Goal: Task Accomplishment & Management: Use online tool/utility

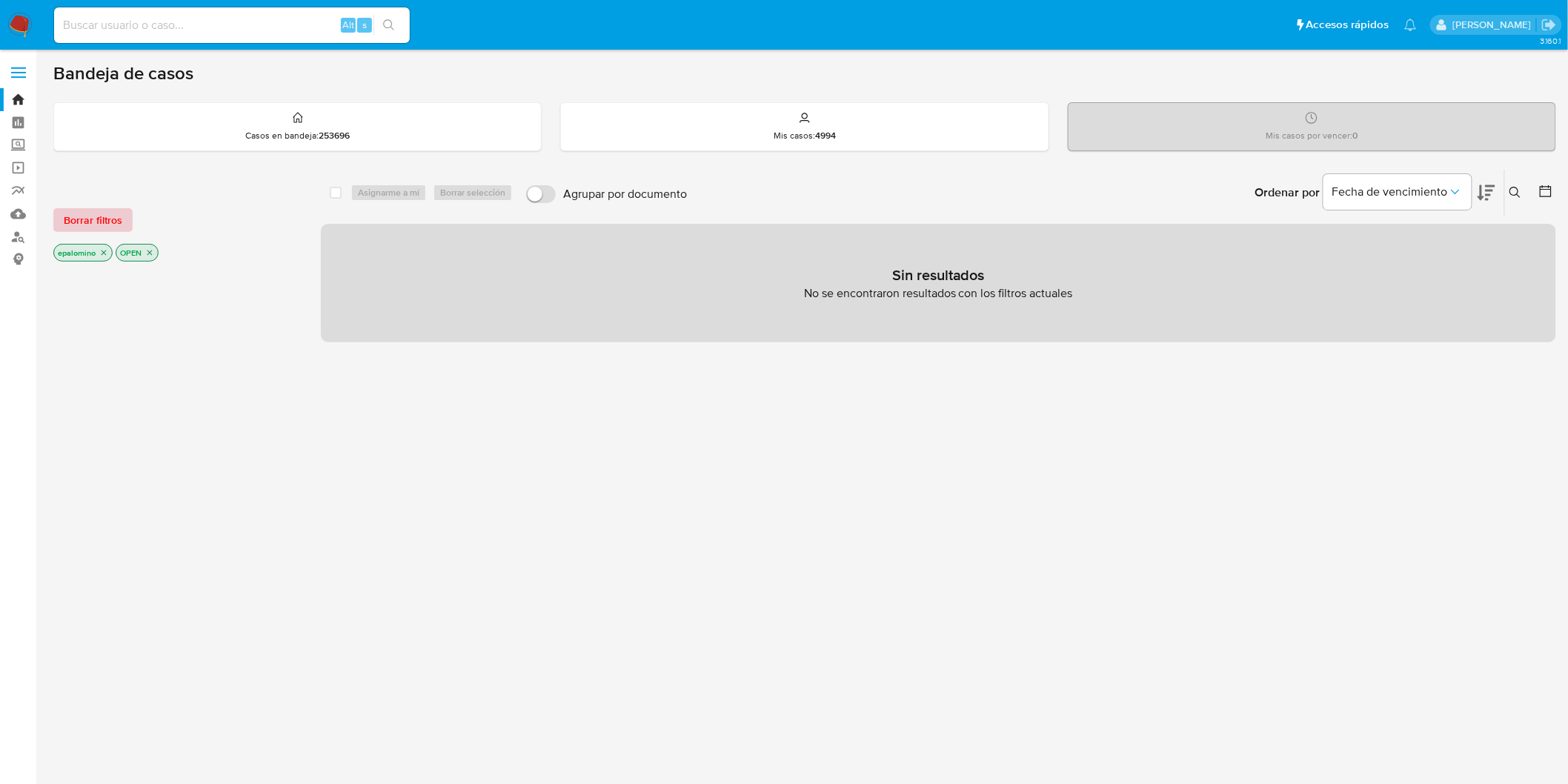
click at [65, 211] on span "Borrar filtros" at bounding box center [92, 220] width 58 height 21
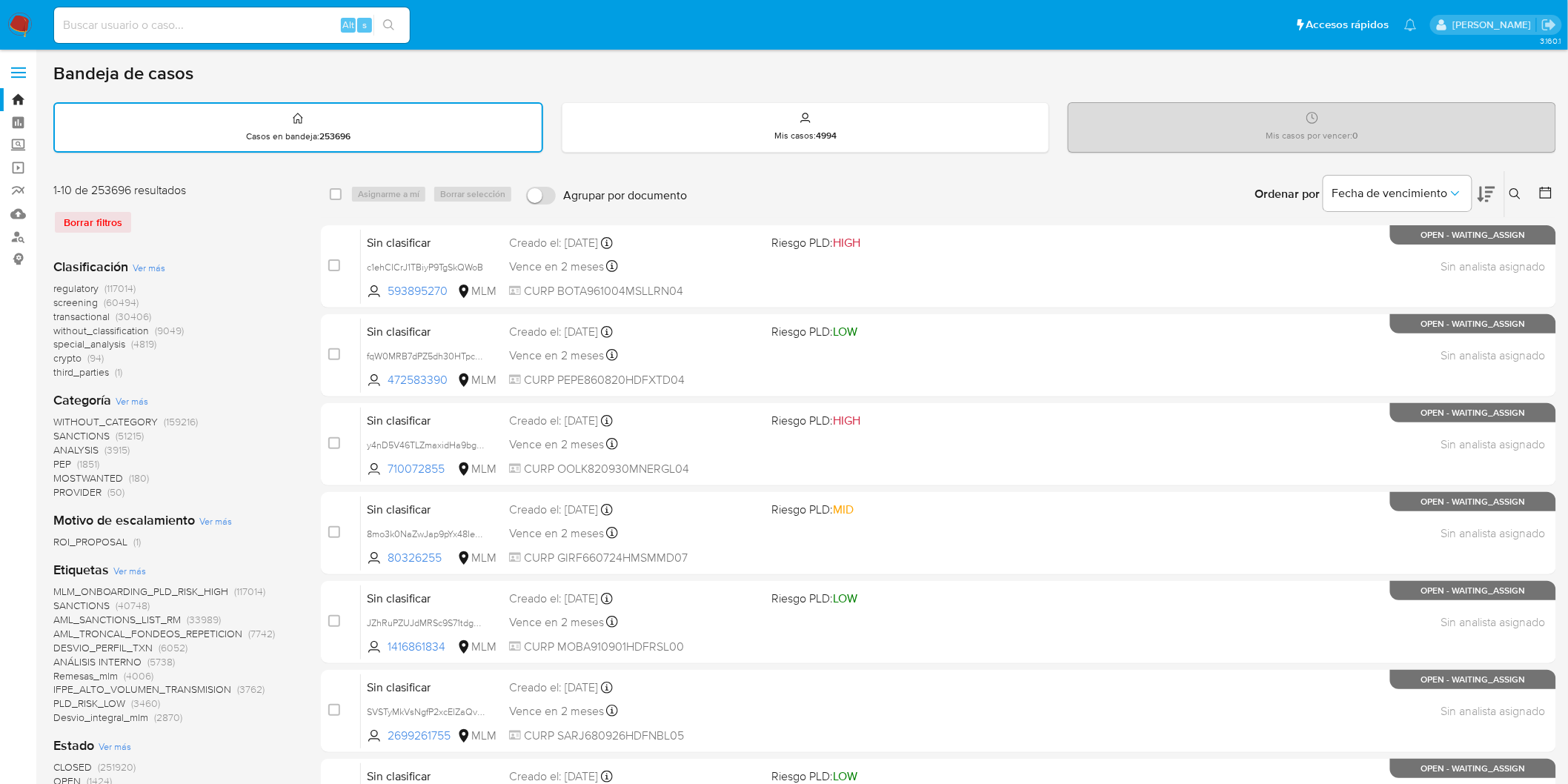
click at [11, 26] on img at bounding box center [20, 25] width 25 height 25
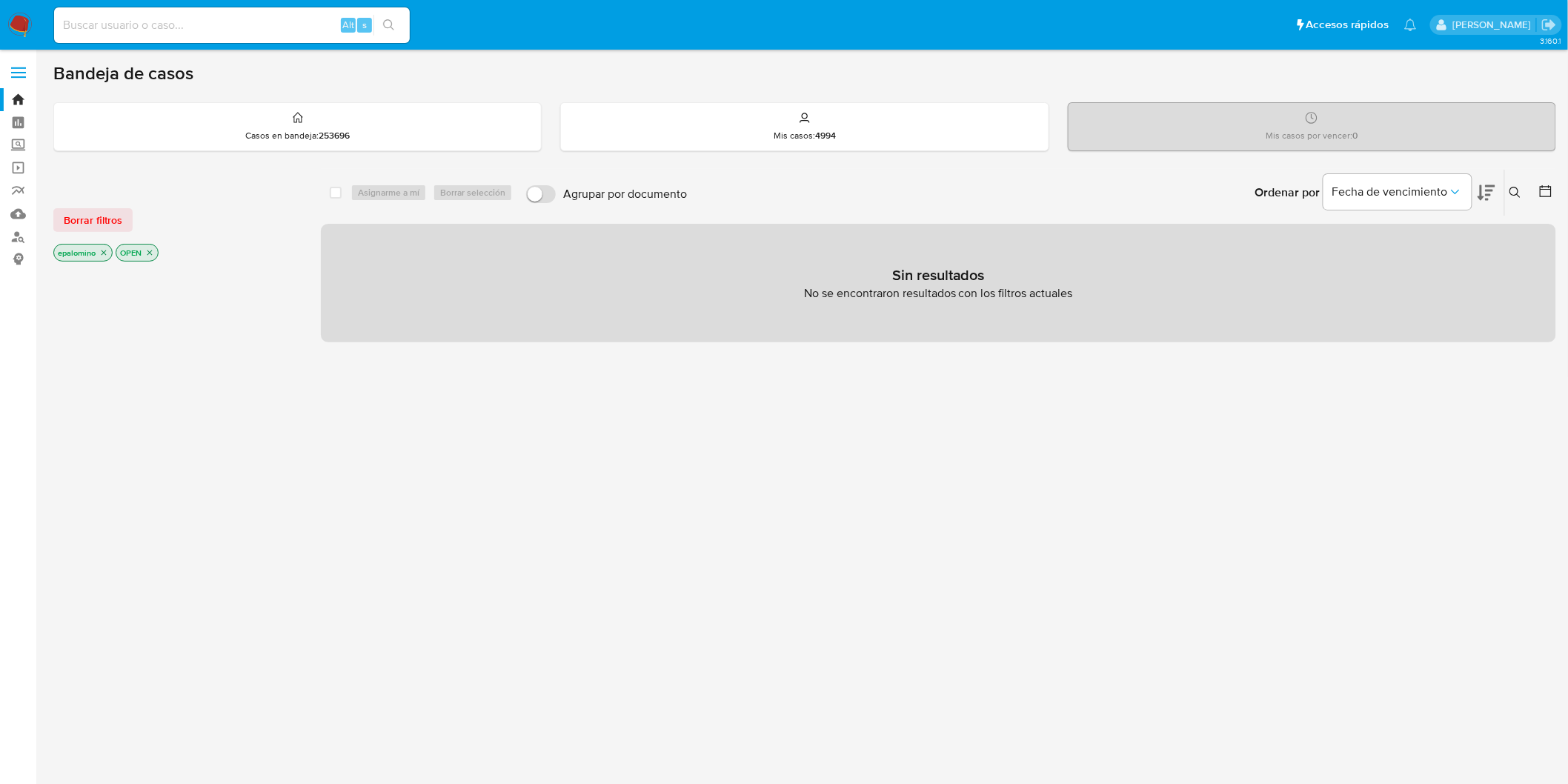
click at [111, 217] on span "Borrar filtros" at bounding box center [92, 220] width 58 height 21
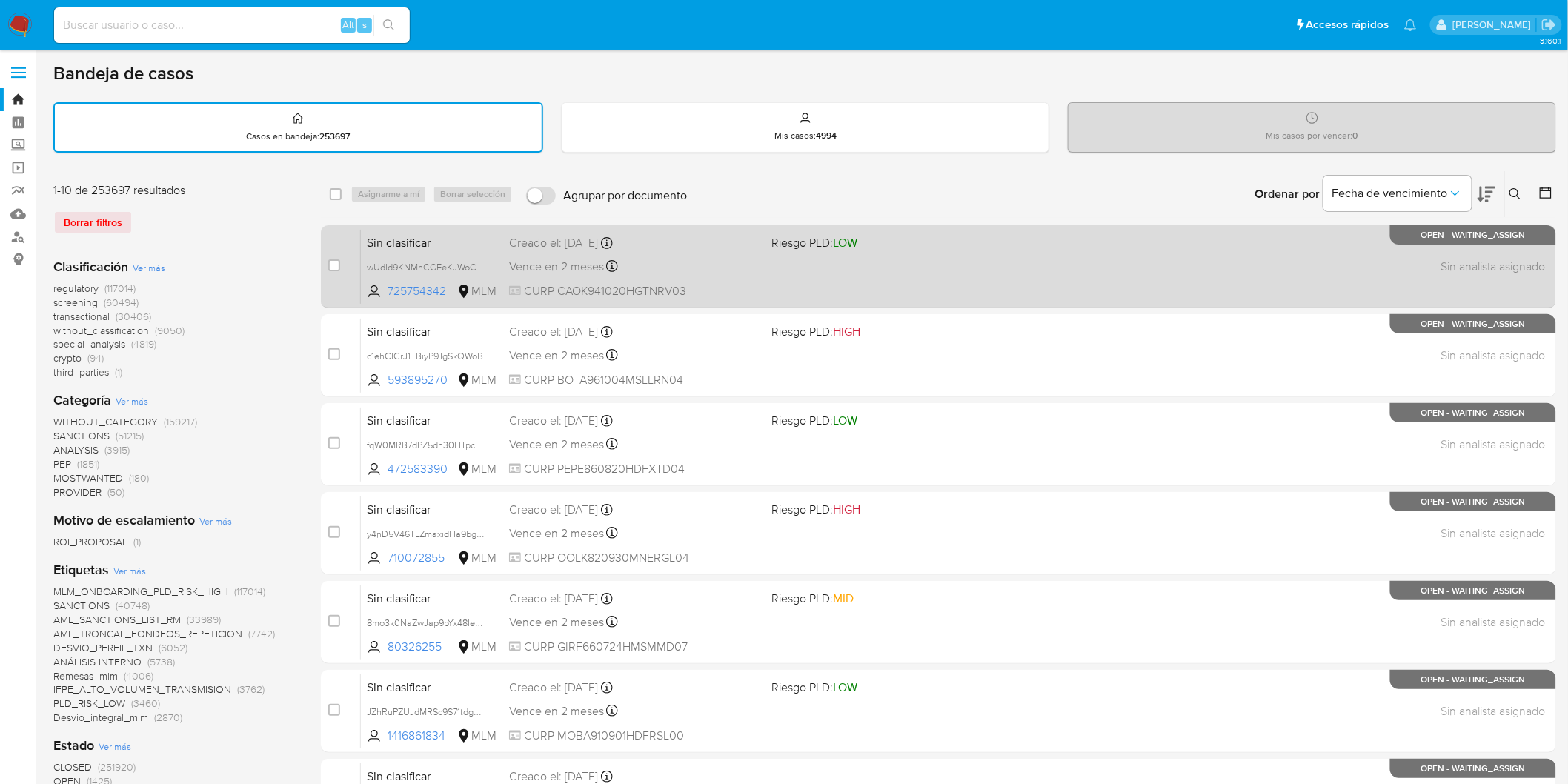
click at [406, 237] on span "Sin clasificar" at bounding box center [431, 241] width 130 height 19
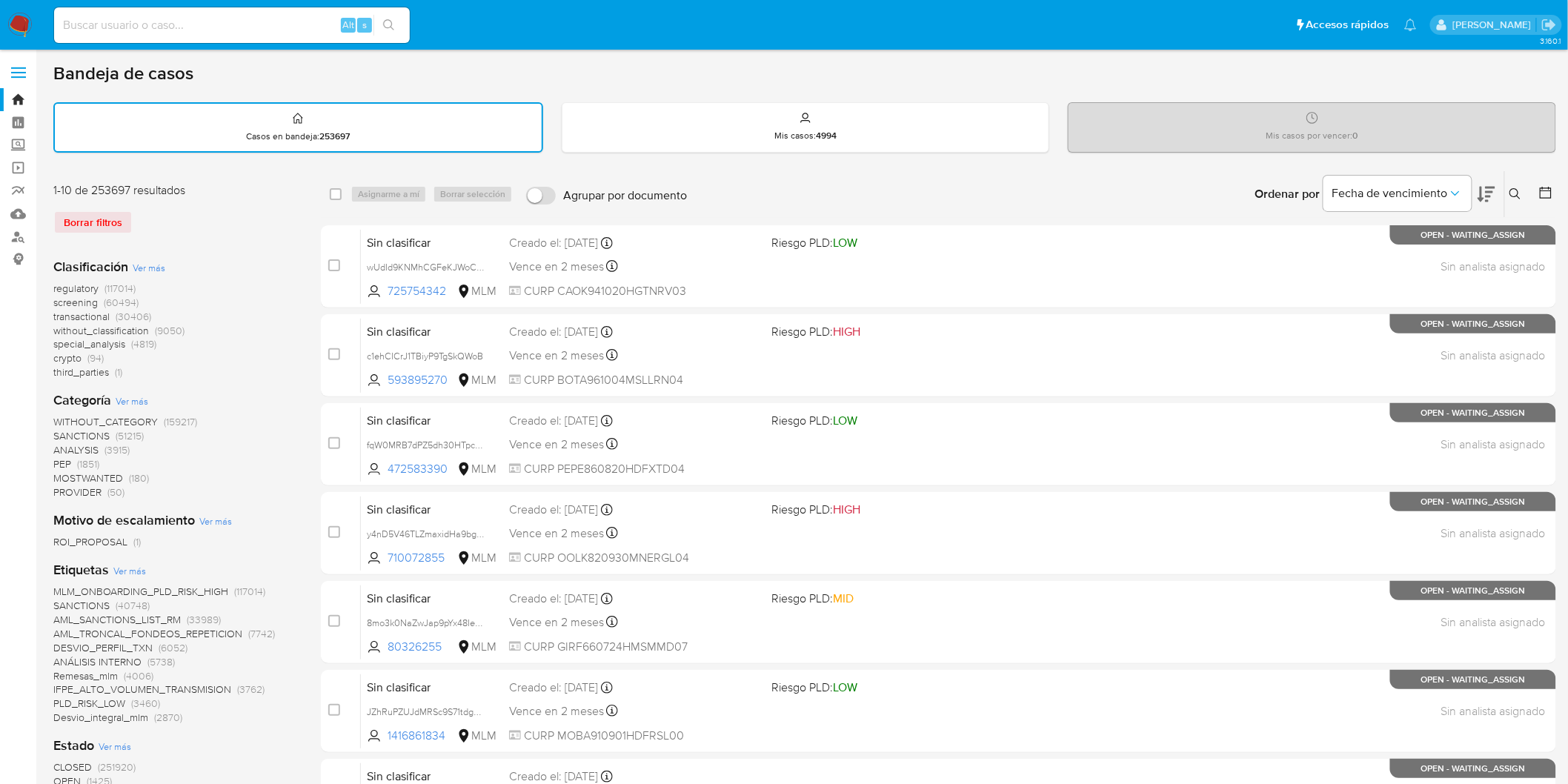
click at [19, 68] on span at bounding box center [18, 67] width 15 height 2
click at [0, 0] on input "checkbox" at bounding box center [0, 0] width 0 height 0
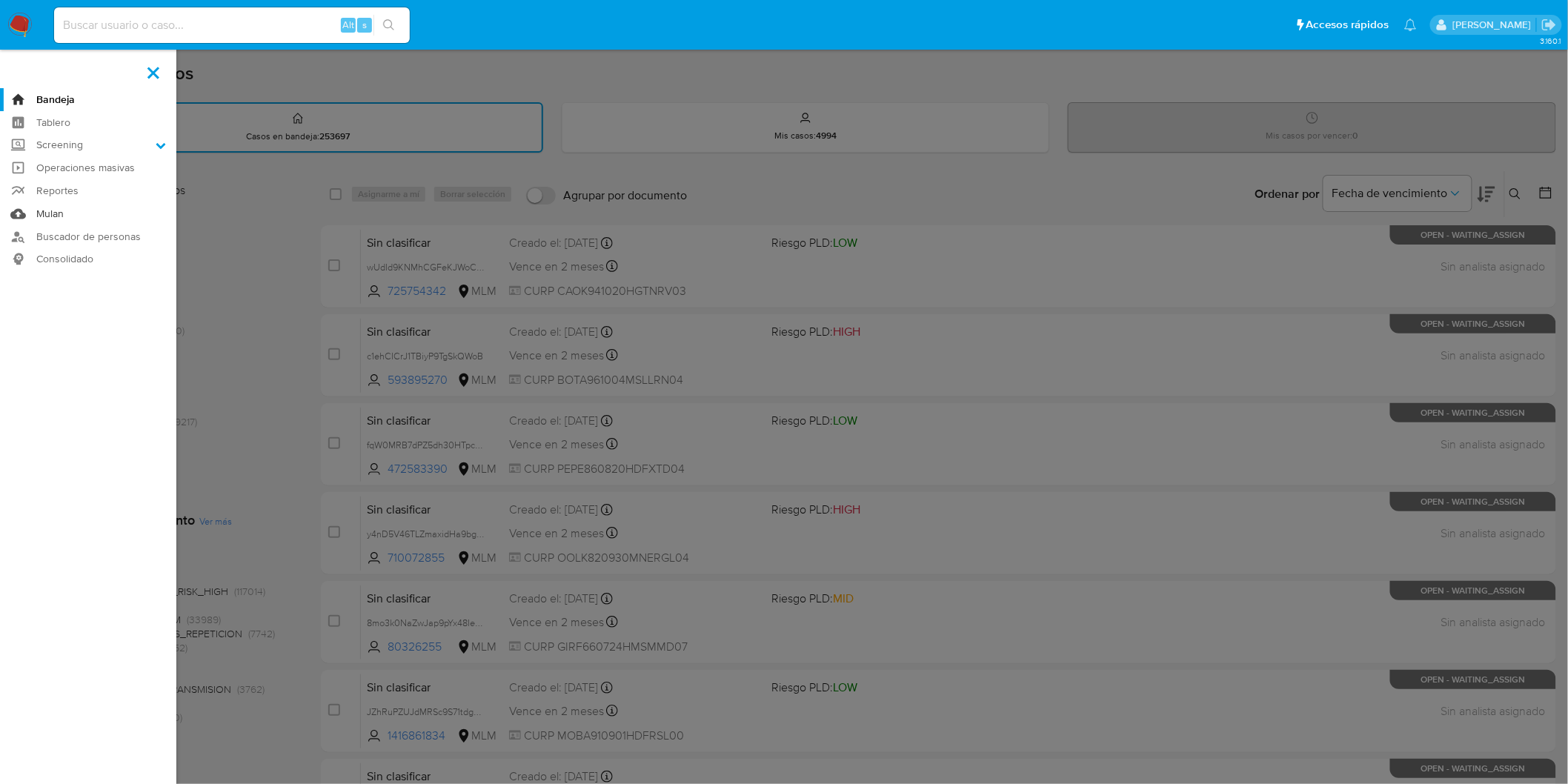
click at [90, 215] on link "Mulan" at bounding box center [88, 214] width 177 height 23
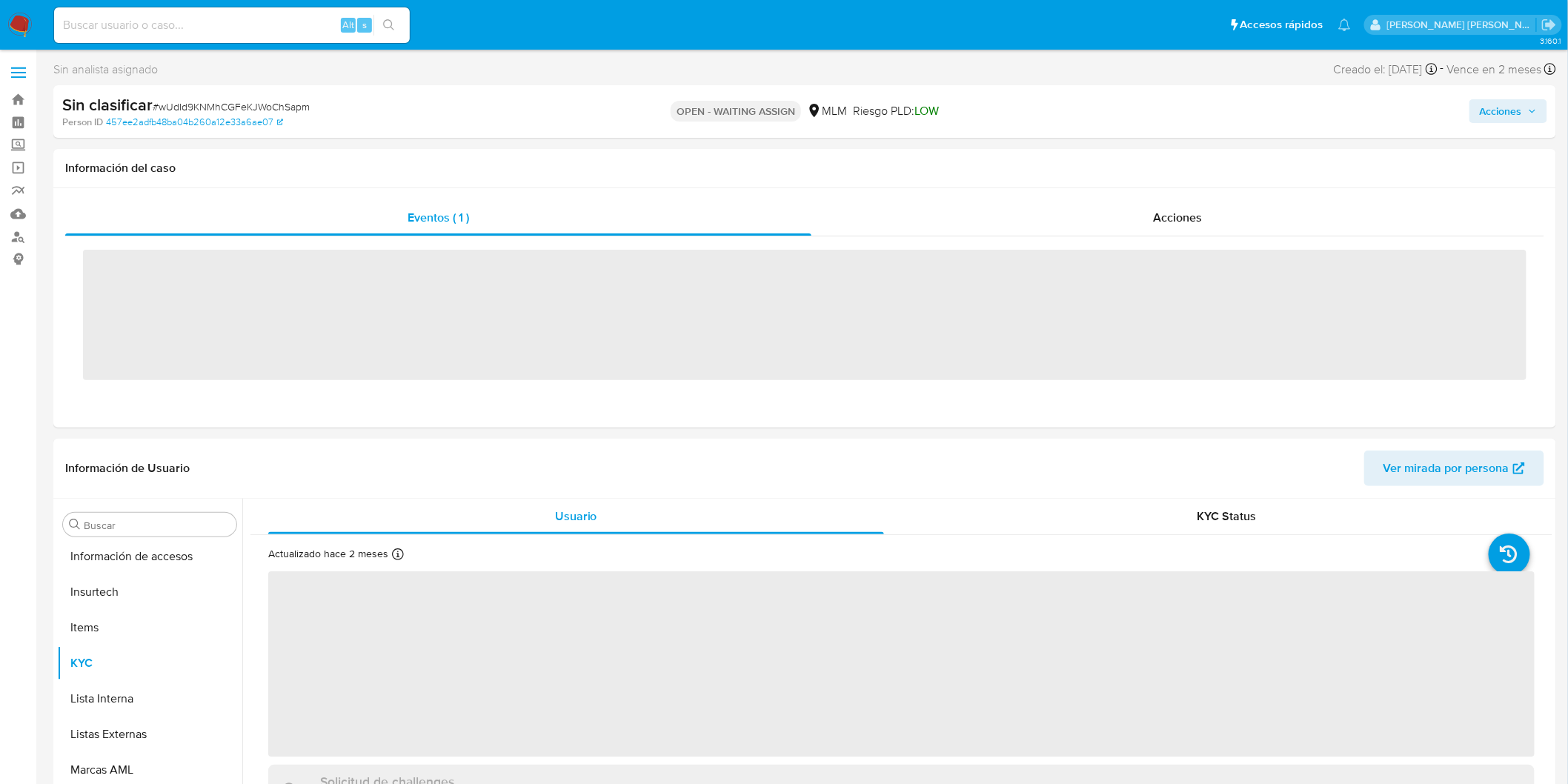
scroll to position [697, 0]
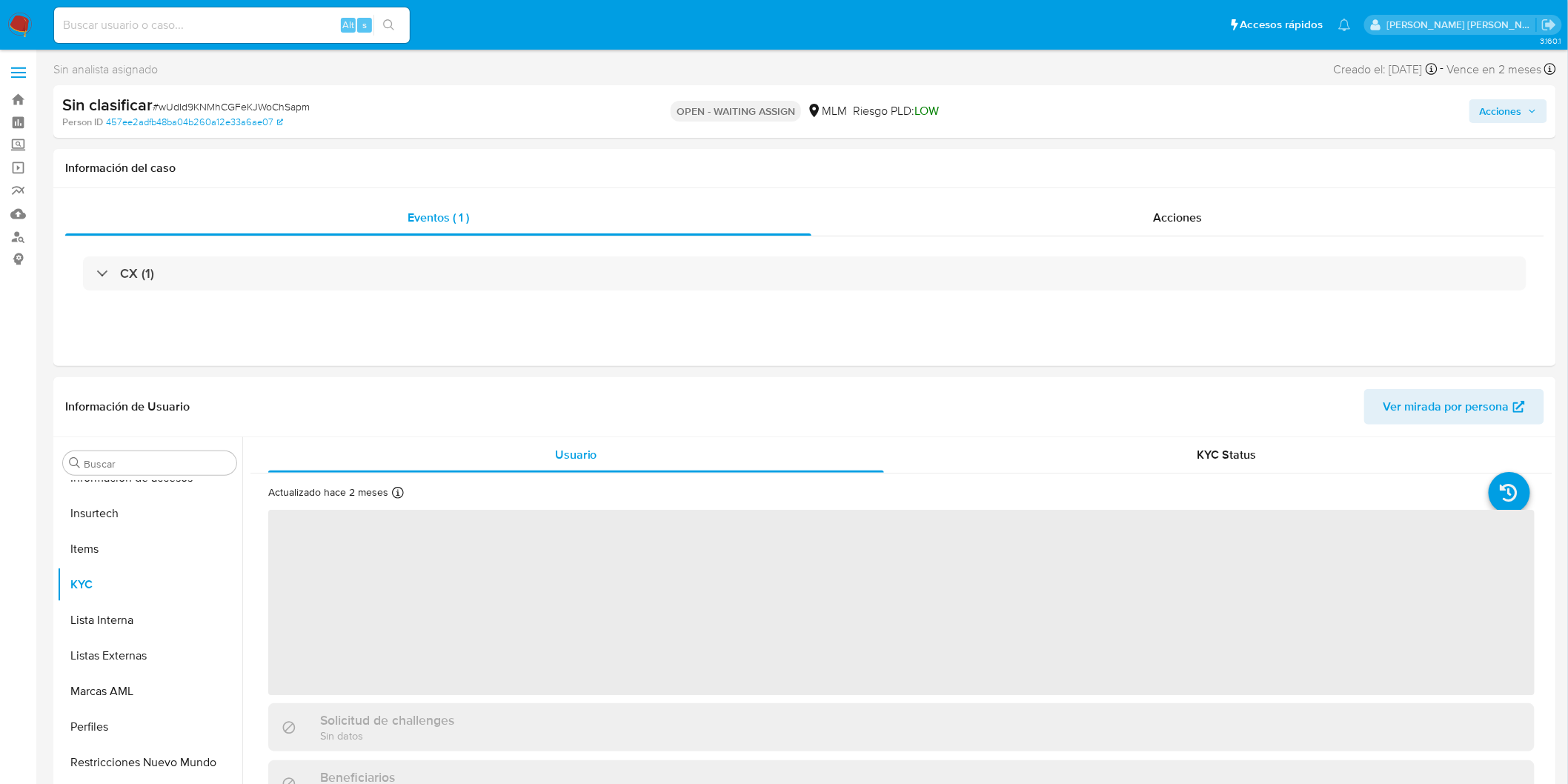
click at [15, 34] on img at bounding box center [20, 25] width 25 height 25
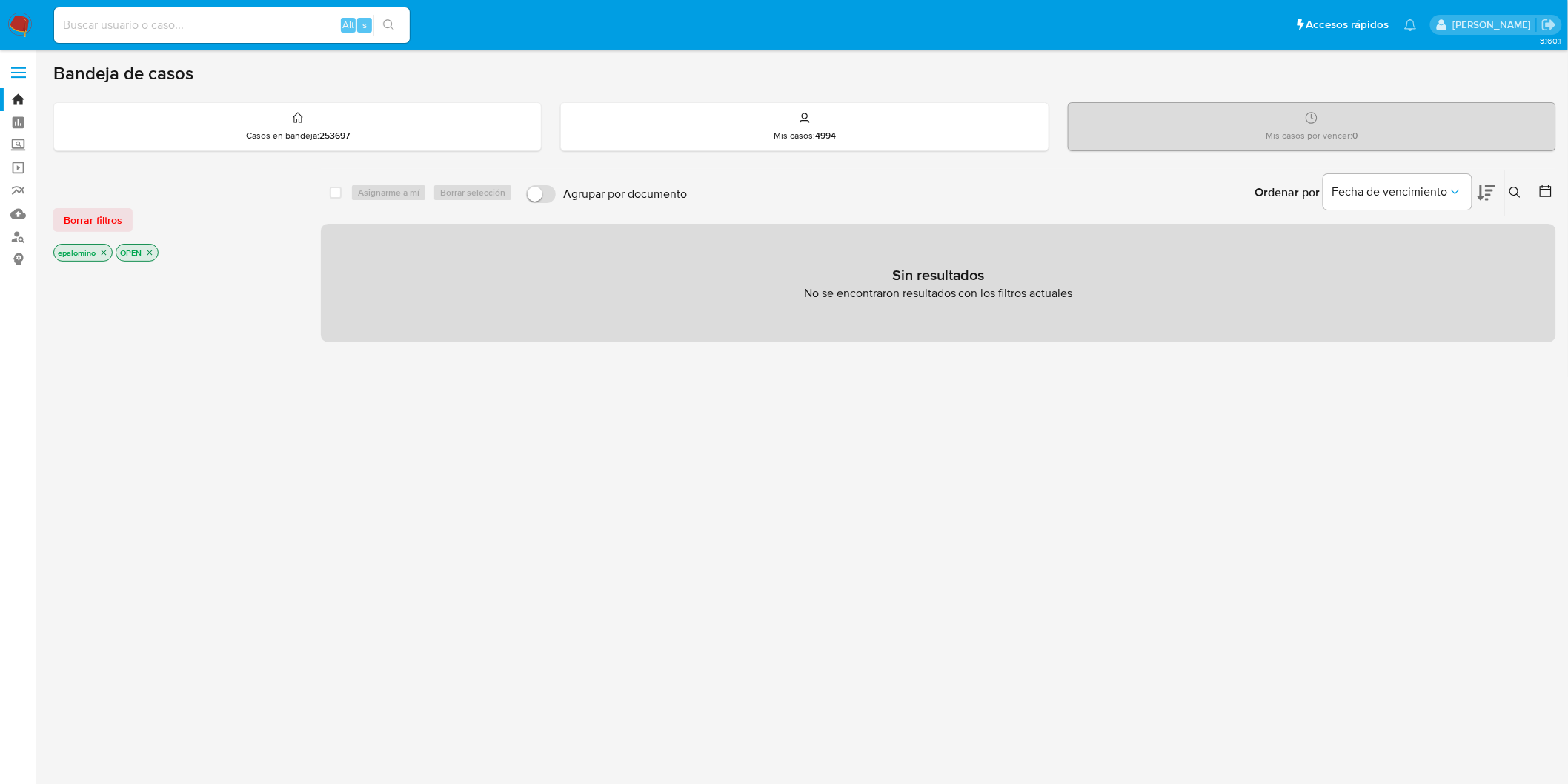
drag, startPoint x: 116, startPoint y: 197, endPoint x: 109, endPoint y: 205, distance: 10.6
click at [115, 197] on div "Borrar filtros epalomino OPEN" at bounding box center [171, 222] width 237 height 83
click at [108, 215] on span "Borrar filtros" at bounding box center [92, 220] width 58 height 21
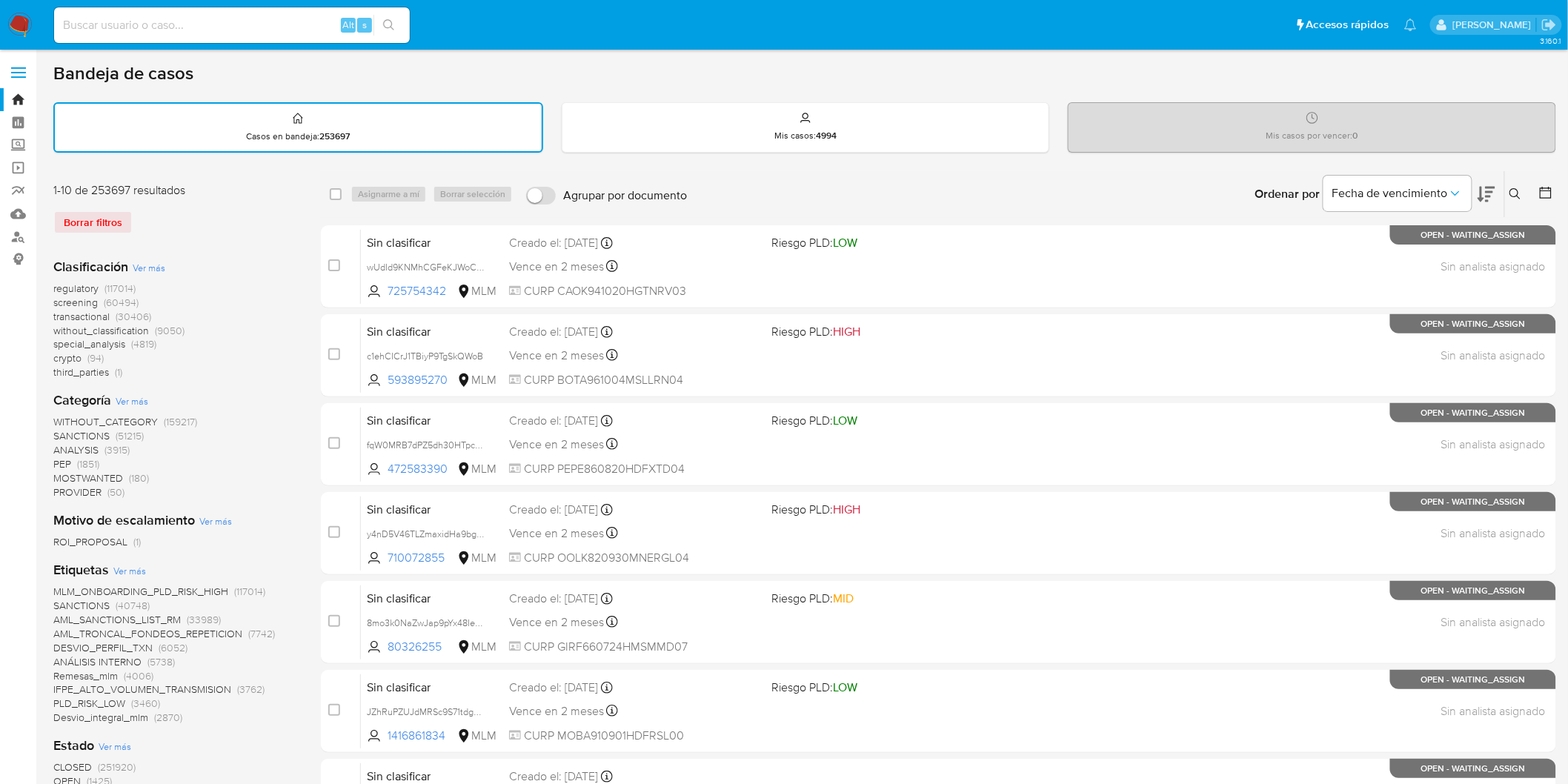
click at [17, 22] on img at bounding box center [20, 25] width 25 height 25
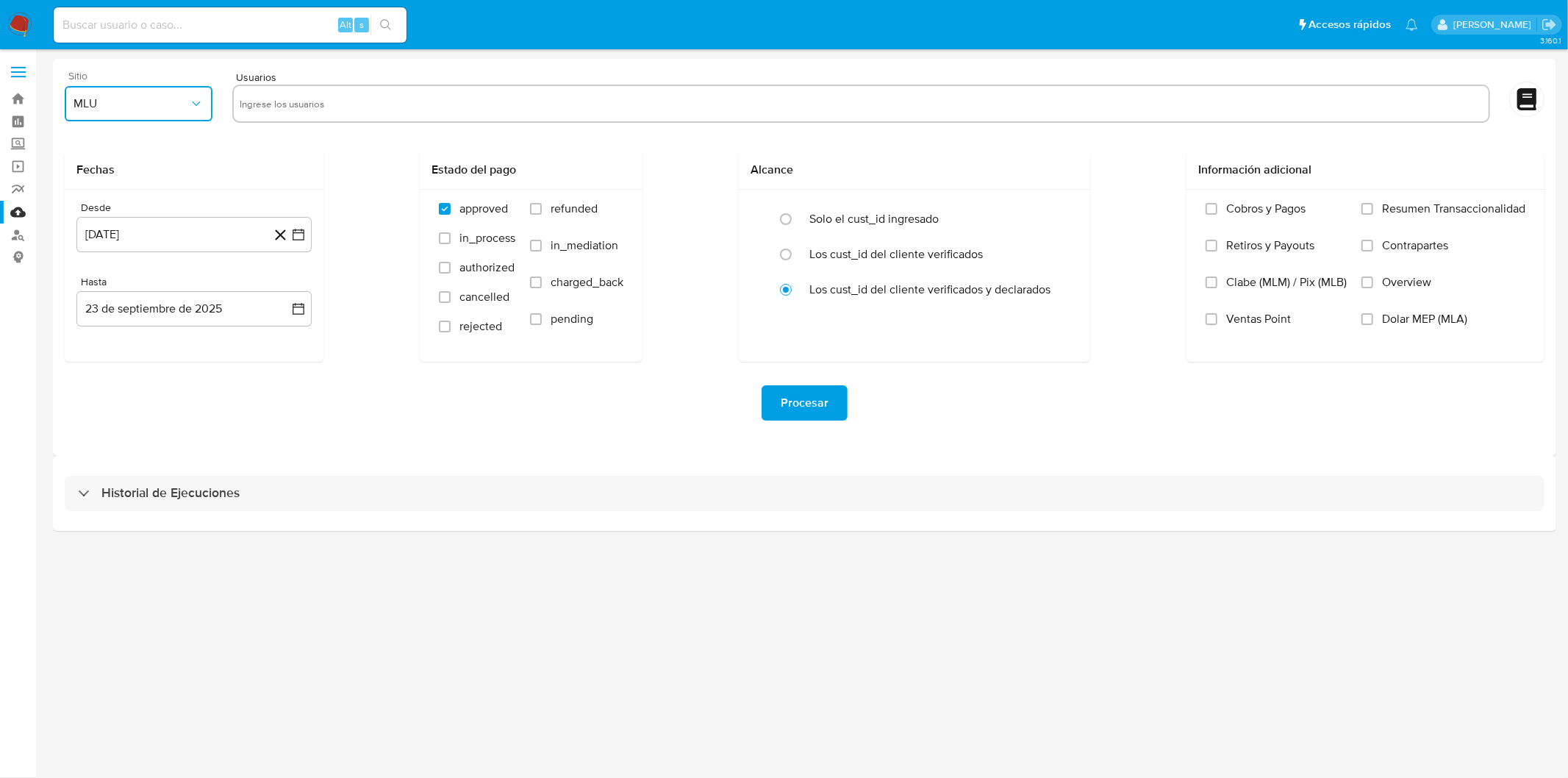
click at [190, 105] on icon "button" at bounding box center [196, 103] width 15 height 15
click at [104, 311] on div "MLM" at bounding box center [134, 320] width 121 height 36
click at [296, 93] on input "text" at bounding box center [861, 103] width 1243 height 23
type input "196230869"
click at [384, 101] on input "text" at bounding box center [907, 103] width 1152 height 23
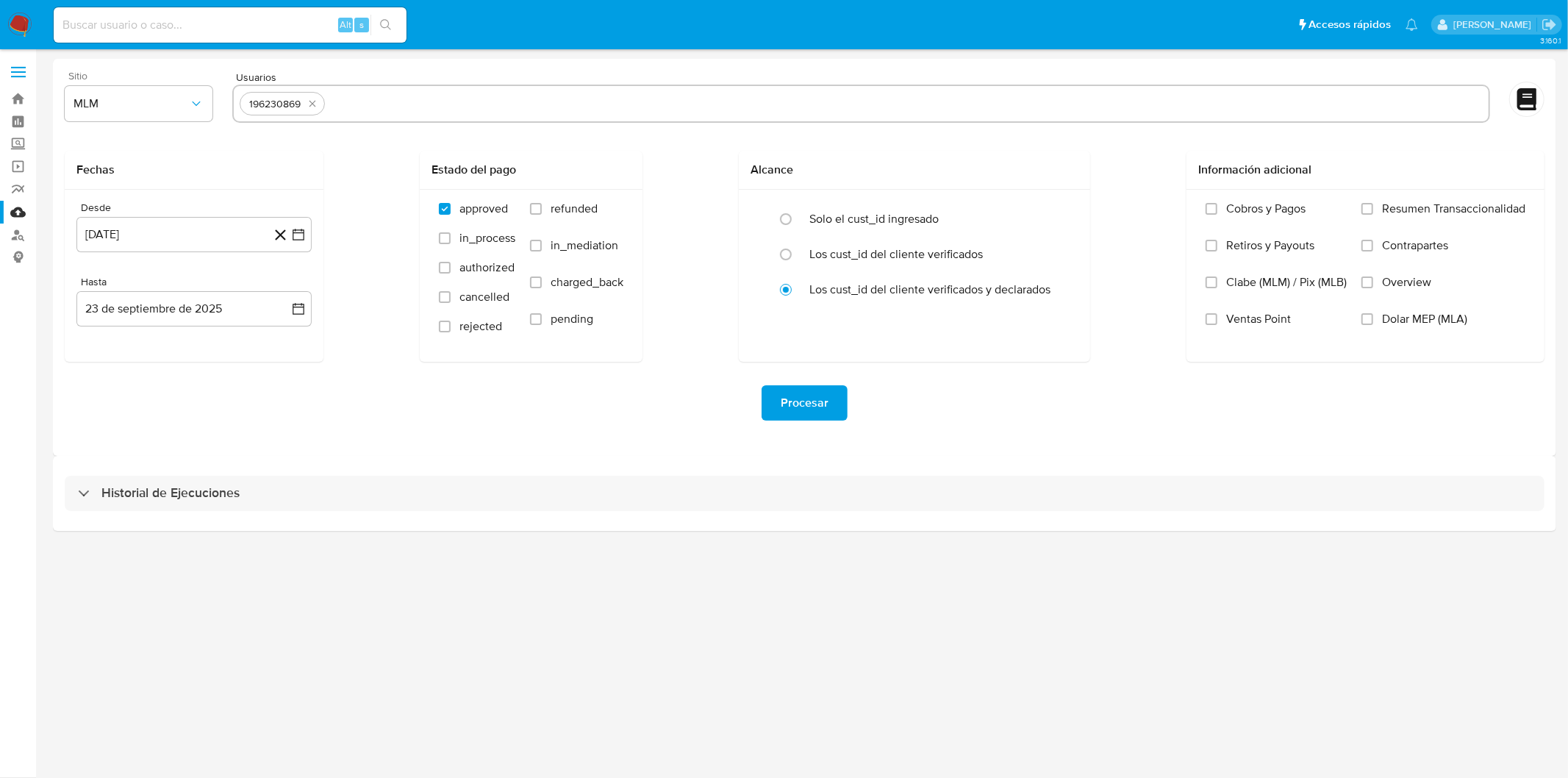
paste input "1604954715"
type input "1604954715"
paste input "295902017"
type input "295902017"
paste input "721260473"
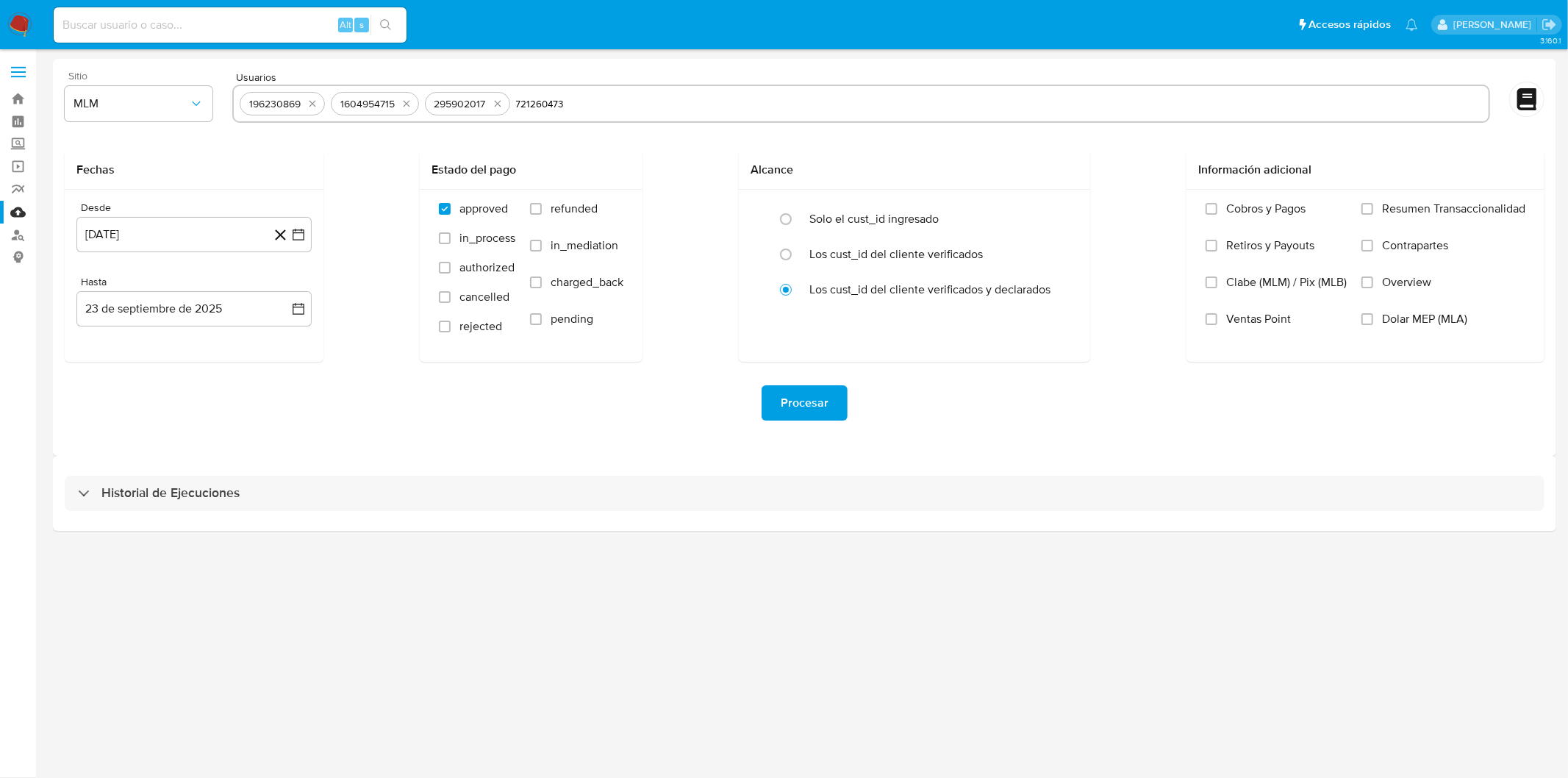
type input "721260473"
paste input "2302293277"
type input "2302293277"
paste input "196230869"
type input "196230869"
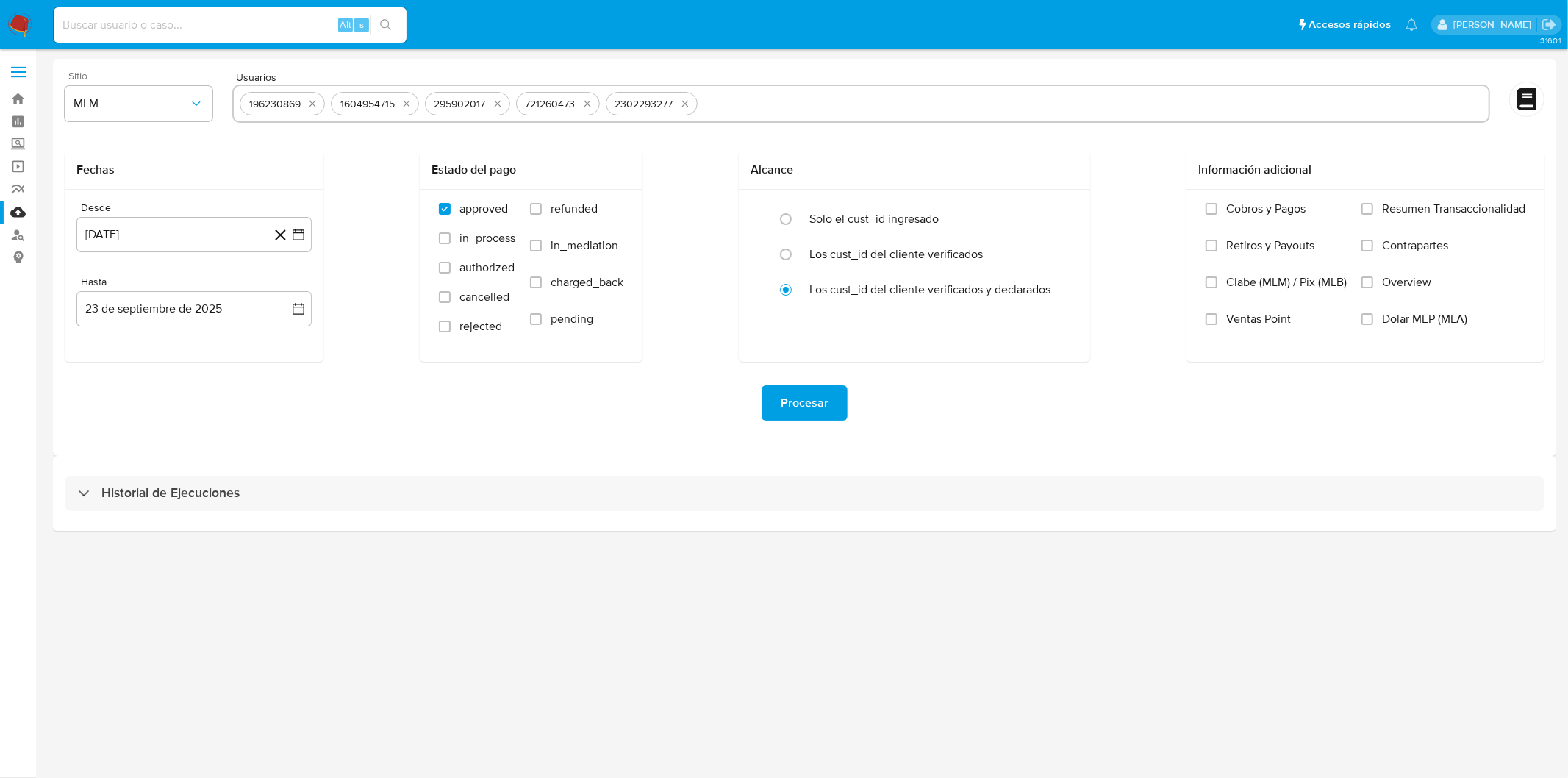
paste input "244237536"
type input "244237536"
click at [237, 197] on div "Desde 23 de agosto de 2024 23-08-2024 Hasta 23 de septiembre de 2025 23-09-2025" at bounding box center [194, 275] width 259 height 172
click at [238, 240] on button "23 de agosto de 2024" at bounding box center [194, 235] width 235 height 36
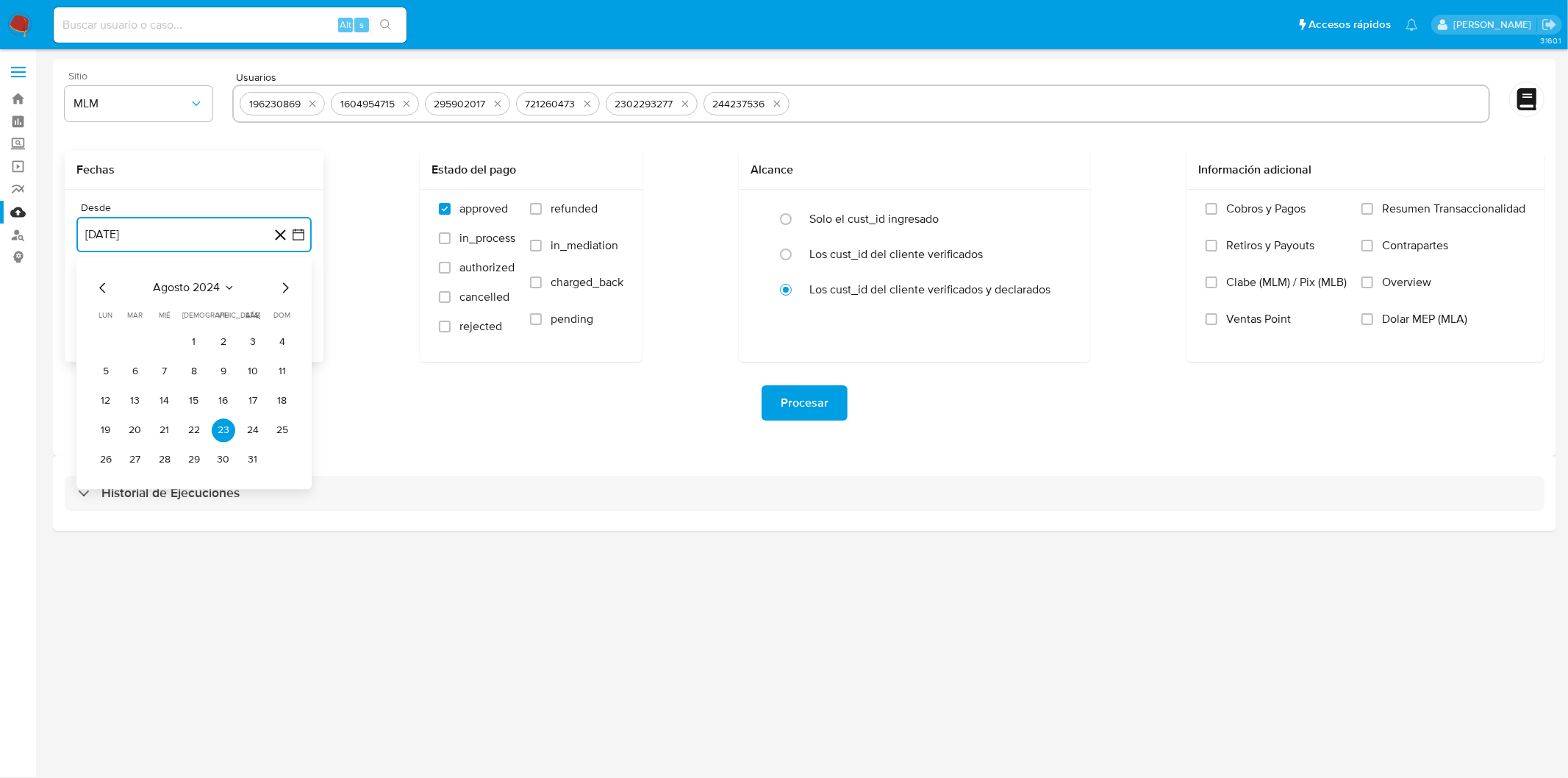
click at [282, 288] on icon "Mes siguiente" at bounding box center [286, 288] width 18 height 18
click at [191, 285] on span "septiembre 2024" at bounding box center [186, 288] width 90 height 15
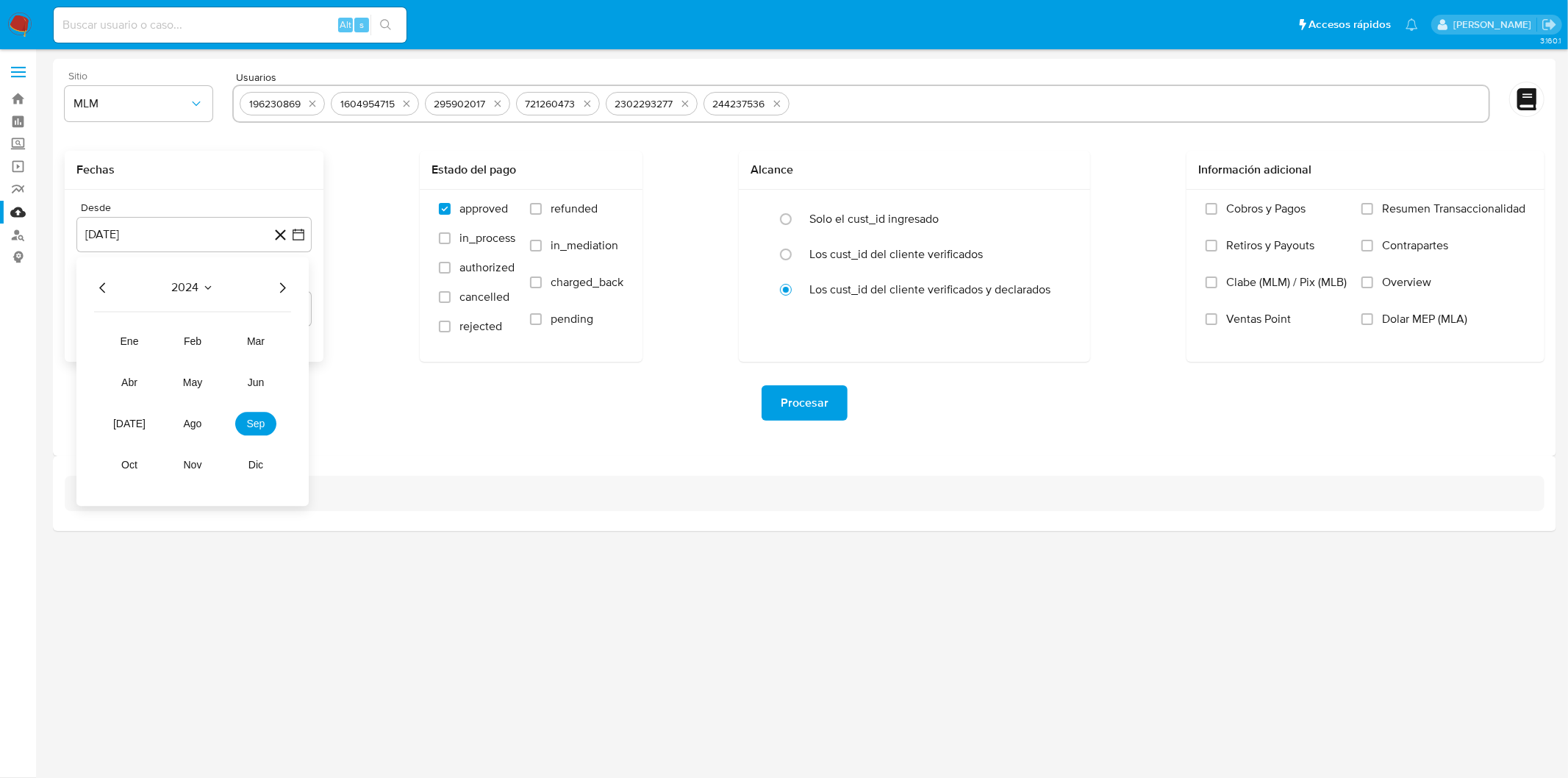
click at [285, 281] on icon "Año siguiente" at bounding box center [282, 288] width 18 height 18
click at [246, 336] on button "mar" at bounding box center [255, 341] width 41 height 23
click at [253, 344] on button "1" at bounding box center [253, 342] width 23 height 23
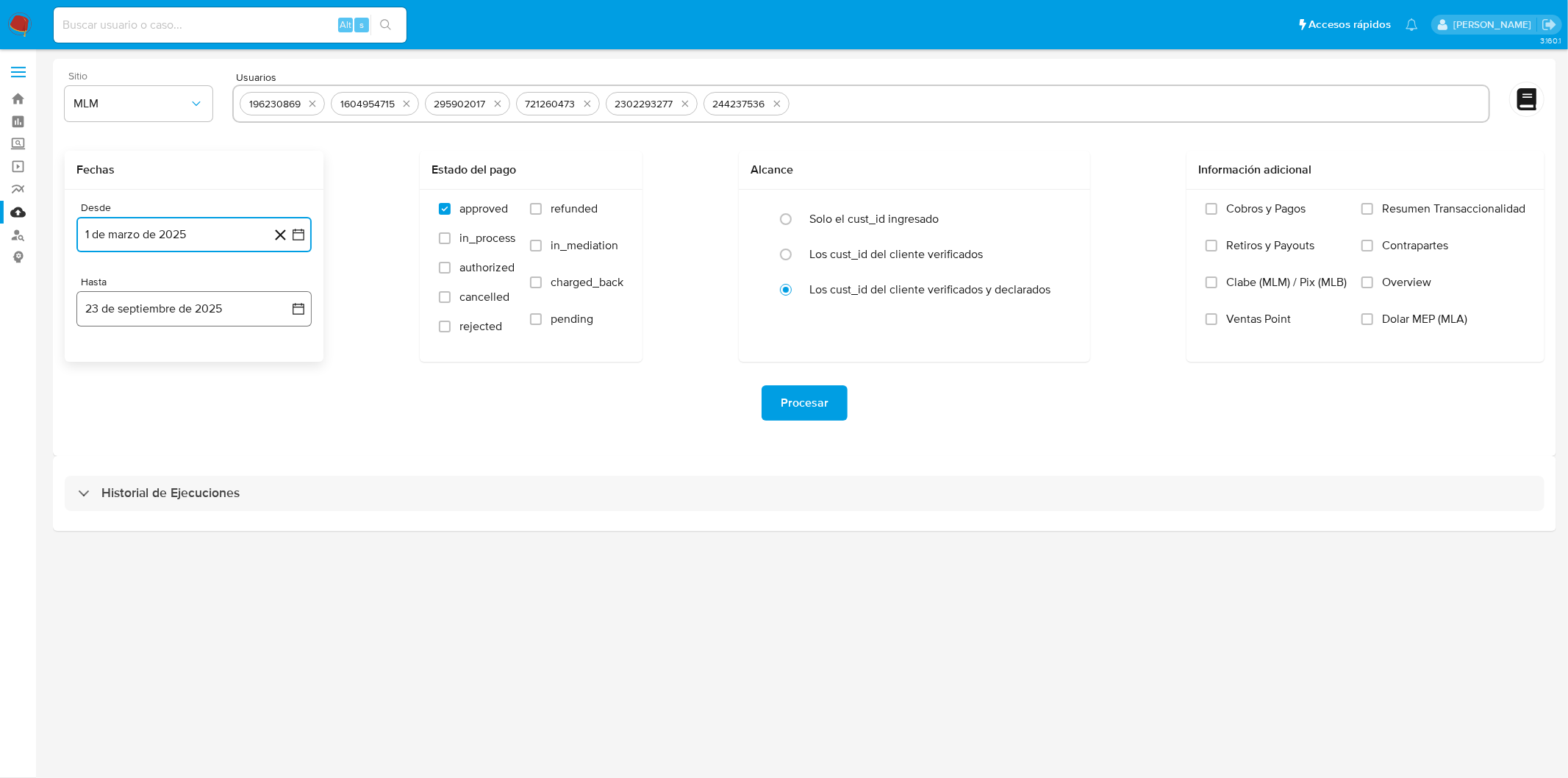
click at [188, 320] on button "23 de septiembre de 2025" at bounding box center [194, 309] width 235 height 36
click at [103, 357] on icon "Mes anterior" at bounding box center [102, 362] width 6 height 11
click at [289, 531] on button "31" at bounding box center [282, 534] width 23 height 23
click at [398, 402] on div "Procesar" at bounding box center [804, 403] width 1480 height 36
click at [792, 395] on span "Procesar" at bounding box center [804, 403] width 48 height 32
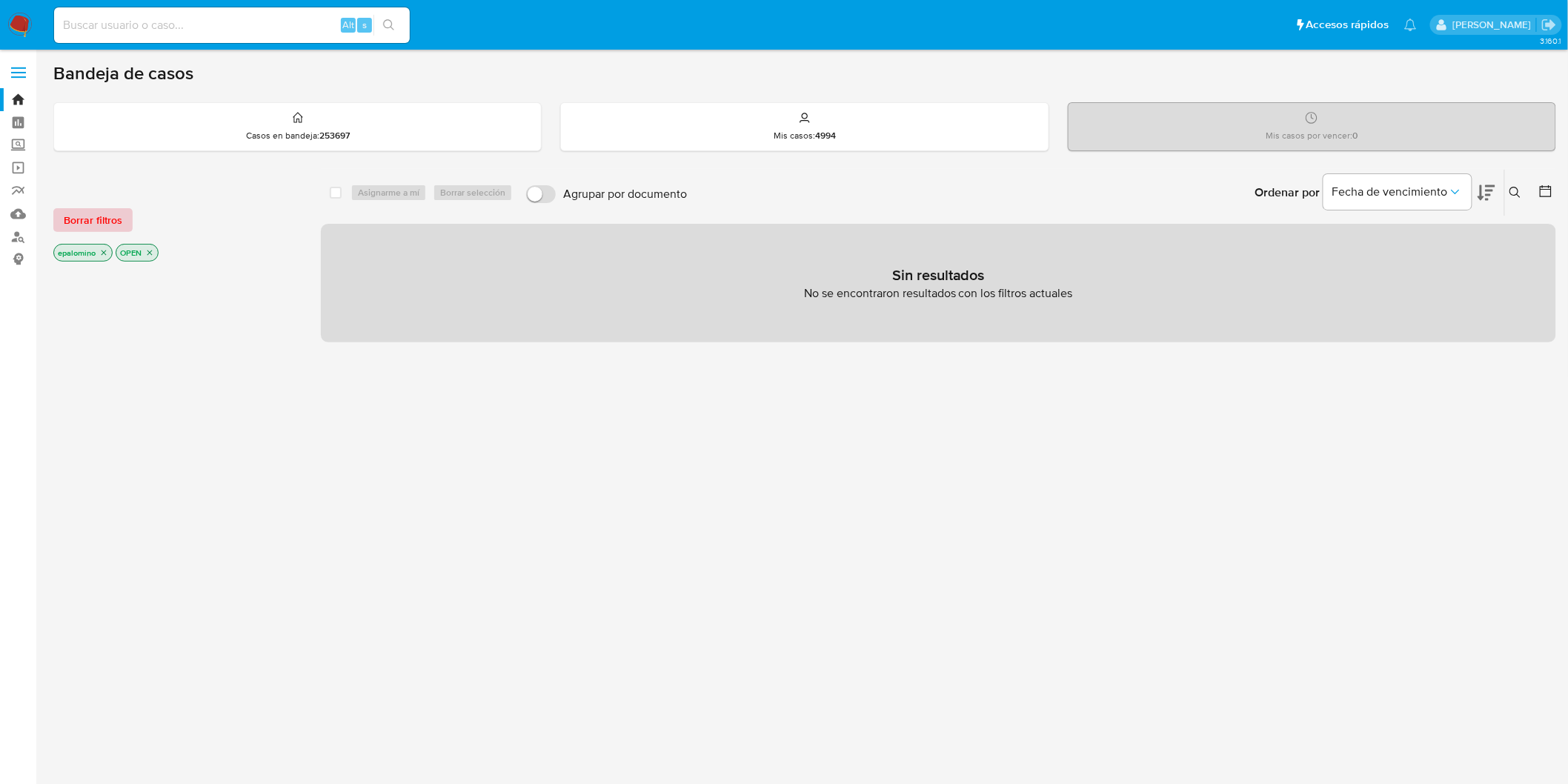
click at [109, 220] on span "Borrar filtros" at bounding box center [92, 220] width 58 height 21
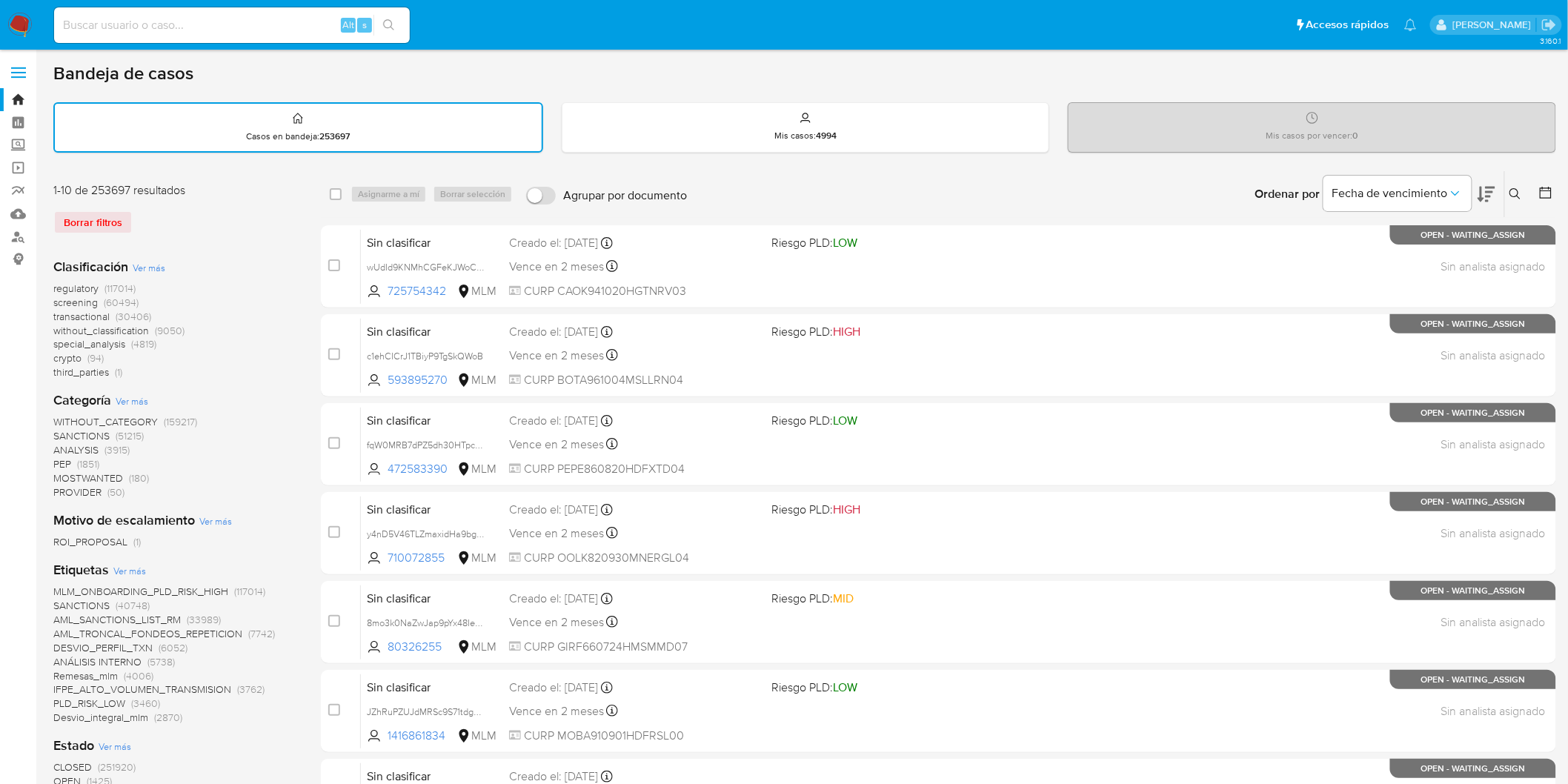
click at [20, 27] on img at bounding box center [20, 25] width 25 height 25
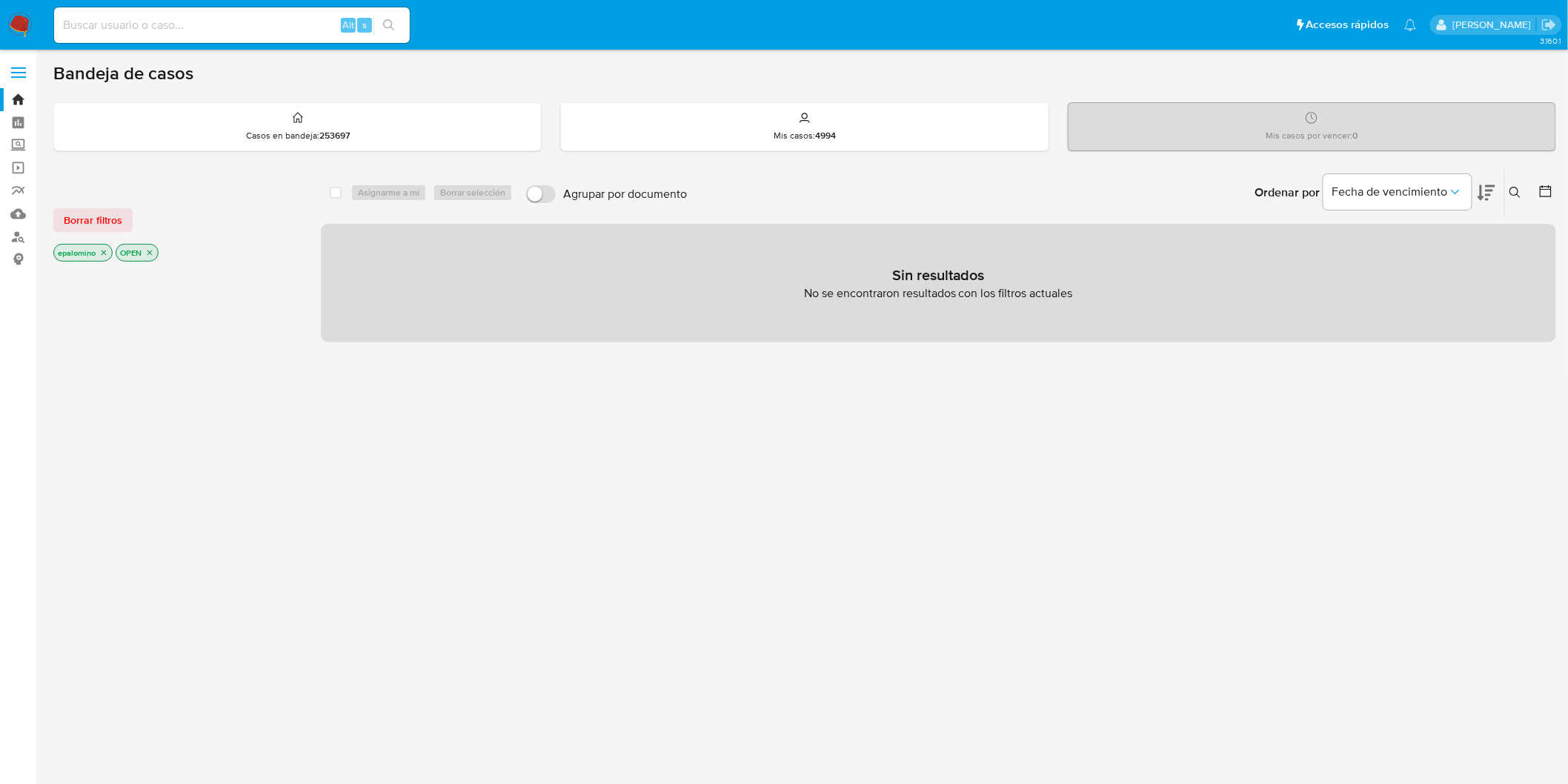
click at [71, 210] on span "Borrar filtros" at bounding box center [92, 220] width 58 height 21
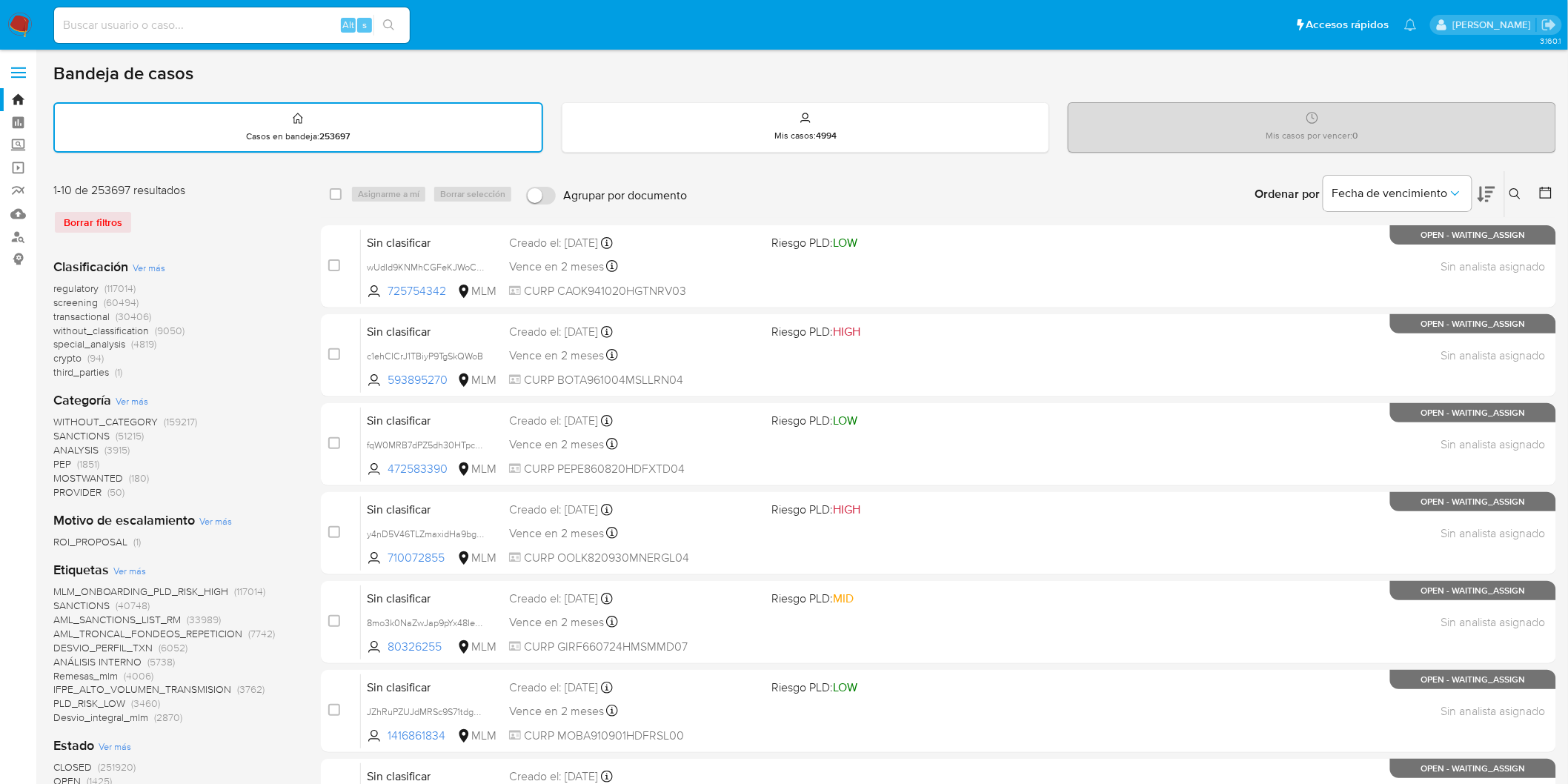
click at [23, 30] on img at bounding box center [20, 25] width 25 height 25
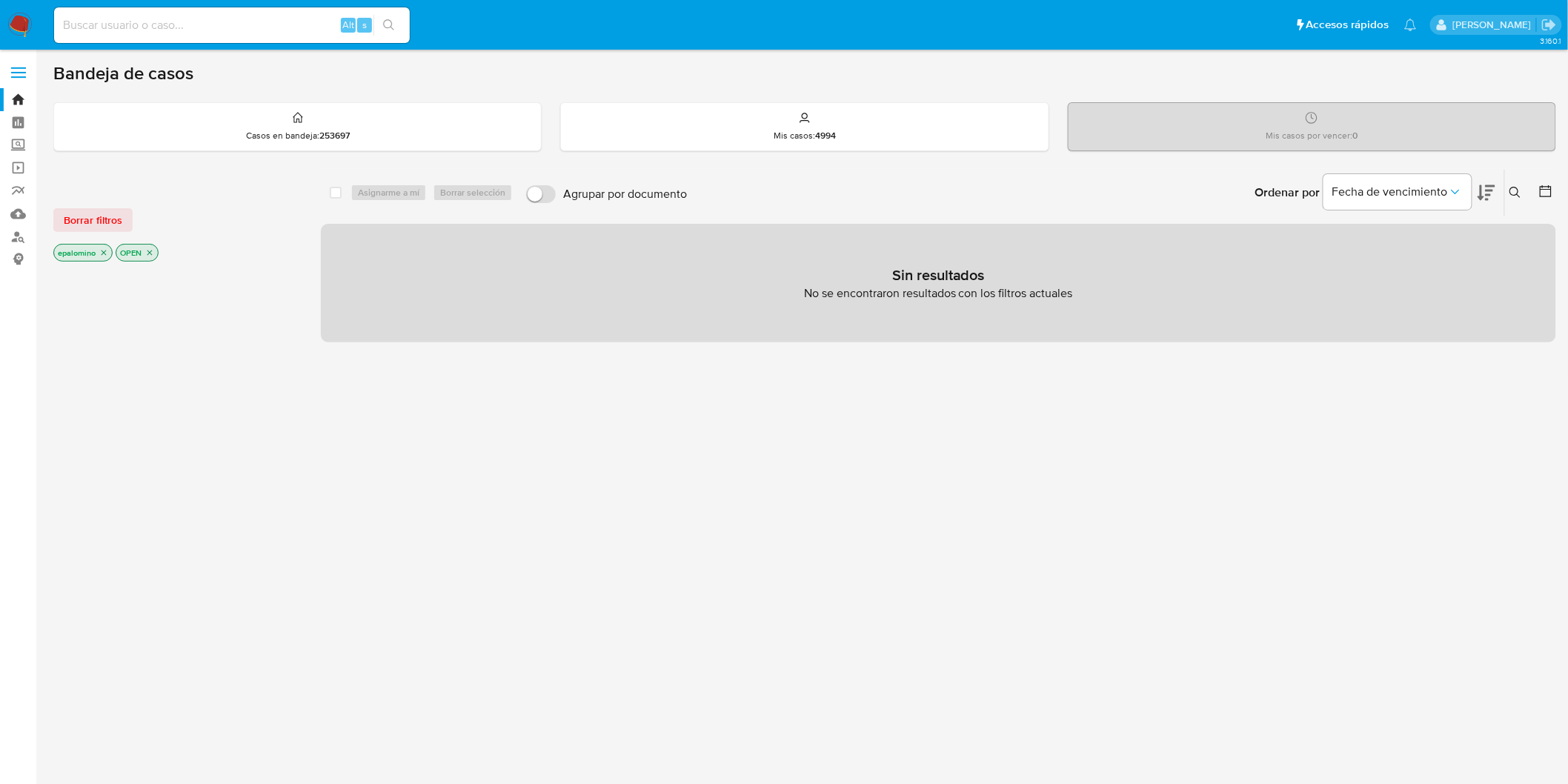
click at [67, 233] on div "Borrar filtros epalomino OPEN" at bounding box center [171, 222] width 237 height 83
click at [73, 228] on span "Borrar filtros" at bounding box center [92, 220] width 58 height 21
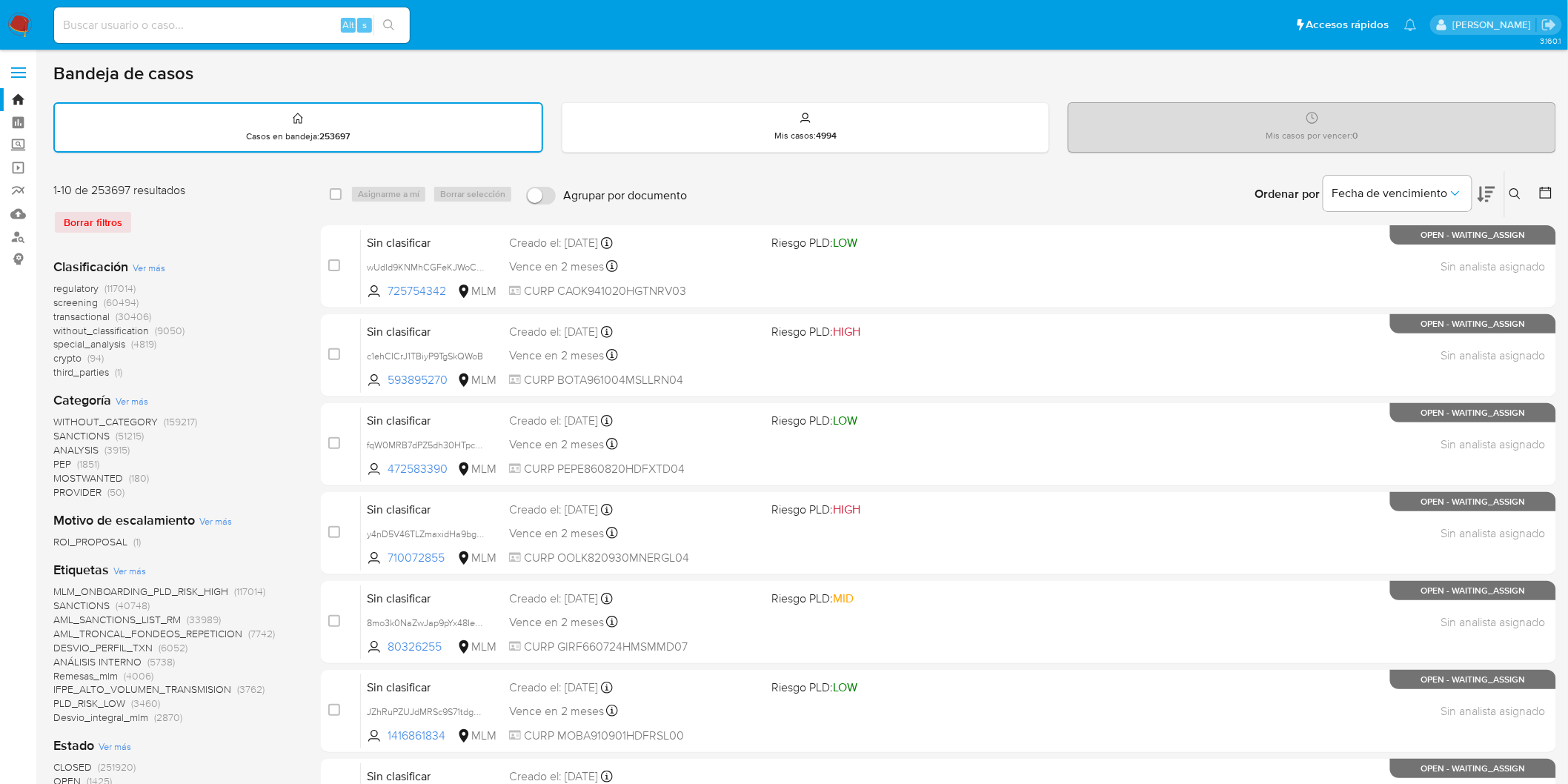
click at [18, 20] on img at bounding box center [20, 25] width 25 height 25
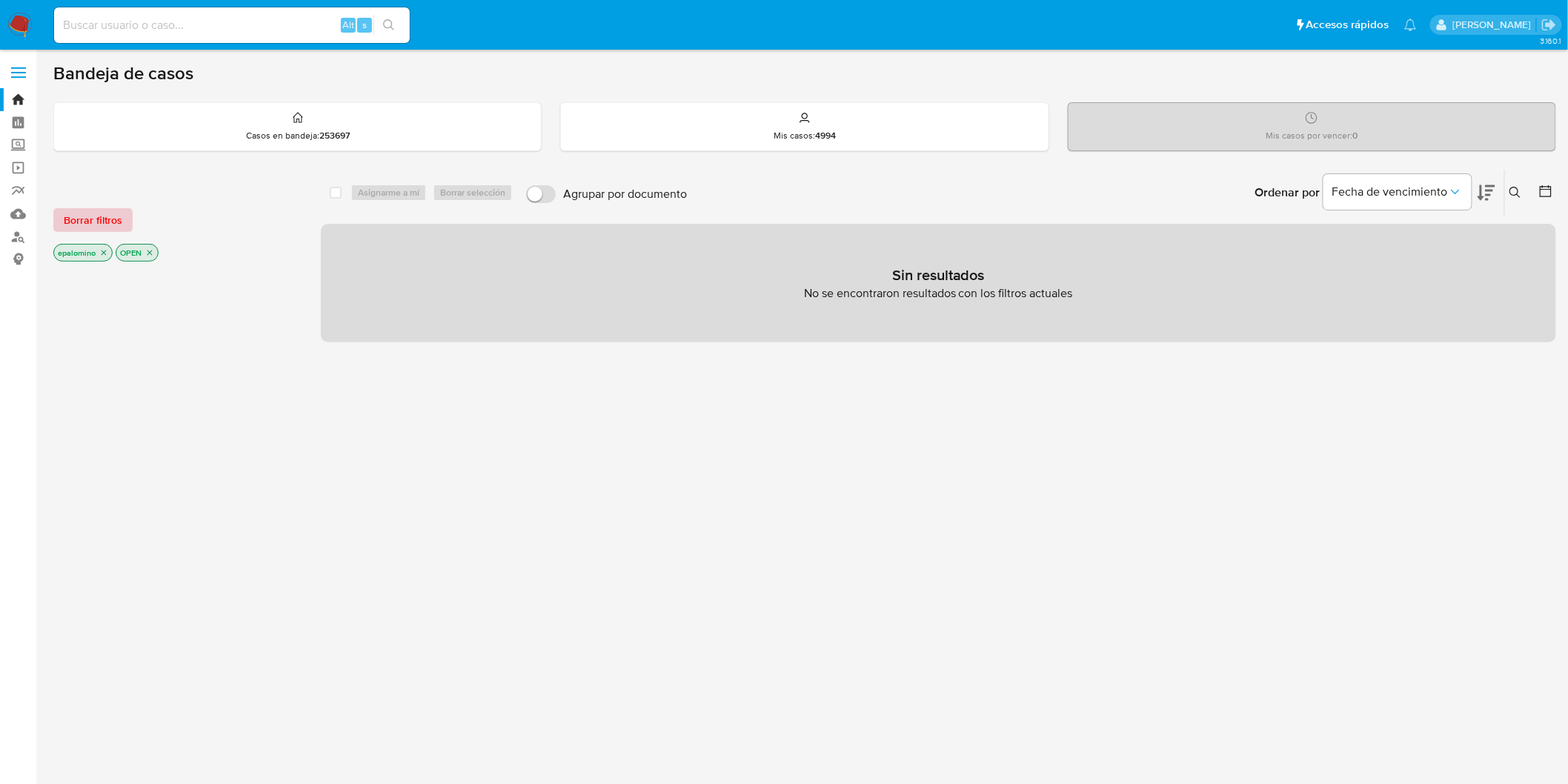
click at [96, 215] on span "Borrar filtros" at bounding box center [92, 220] width 58 height 21
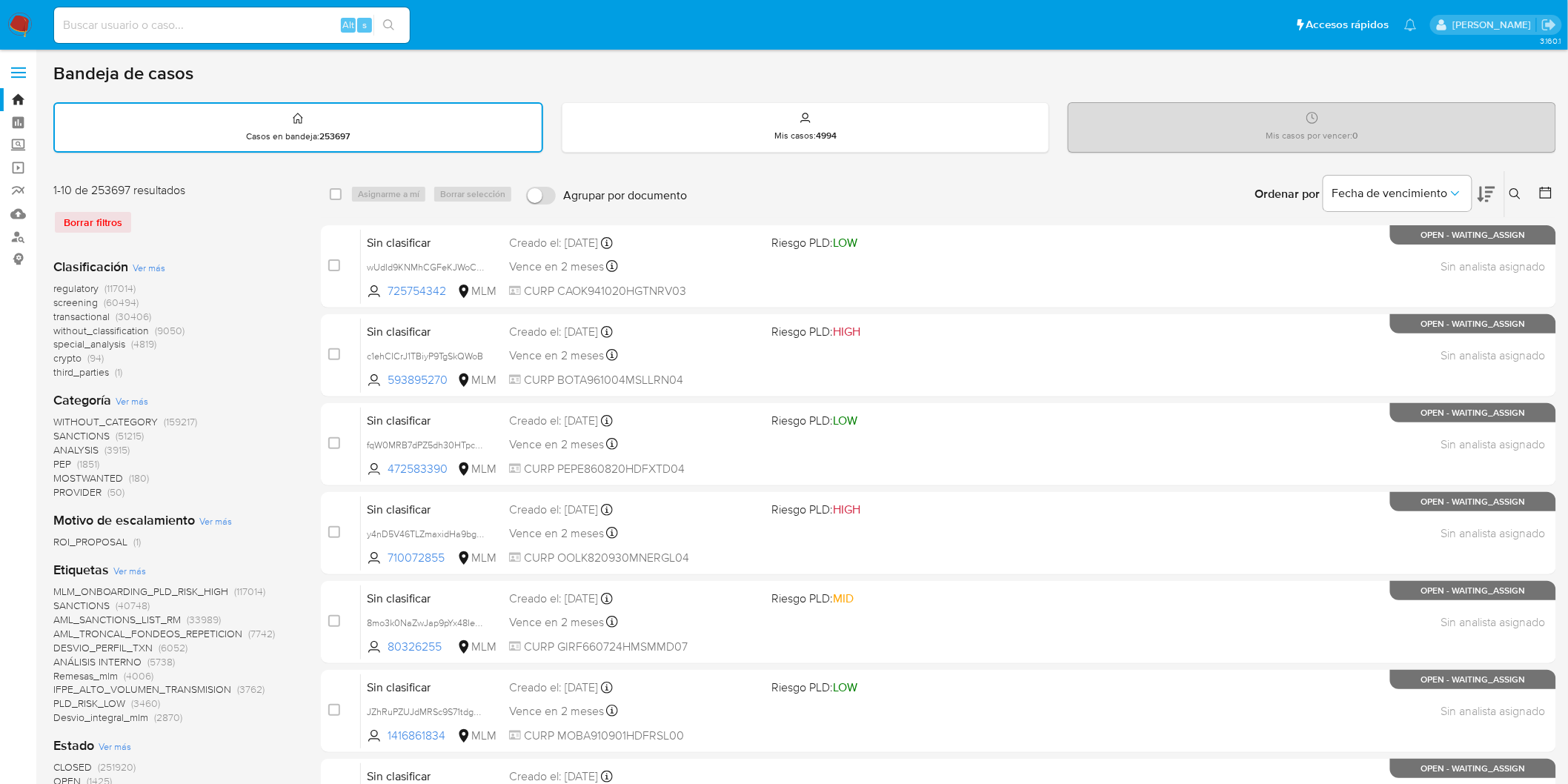
click at [18, 26] on img at bounding box center [20, 25] width 25 height 25
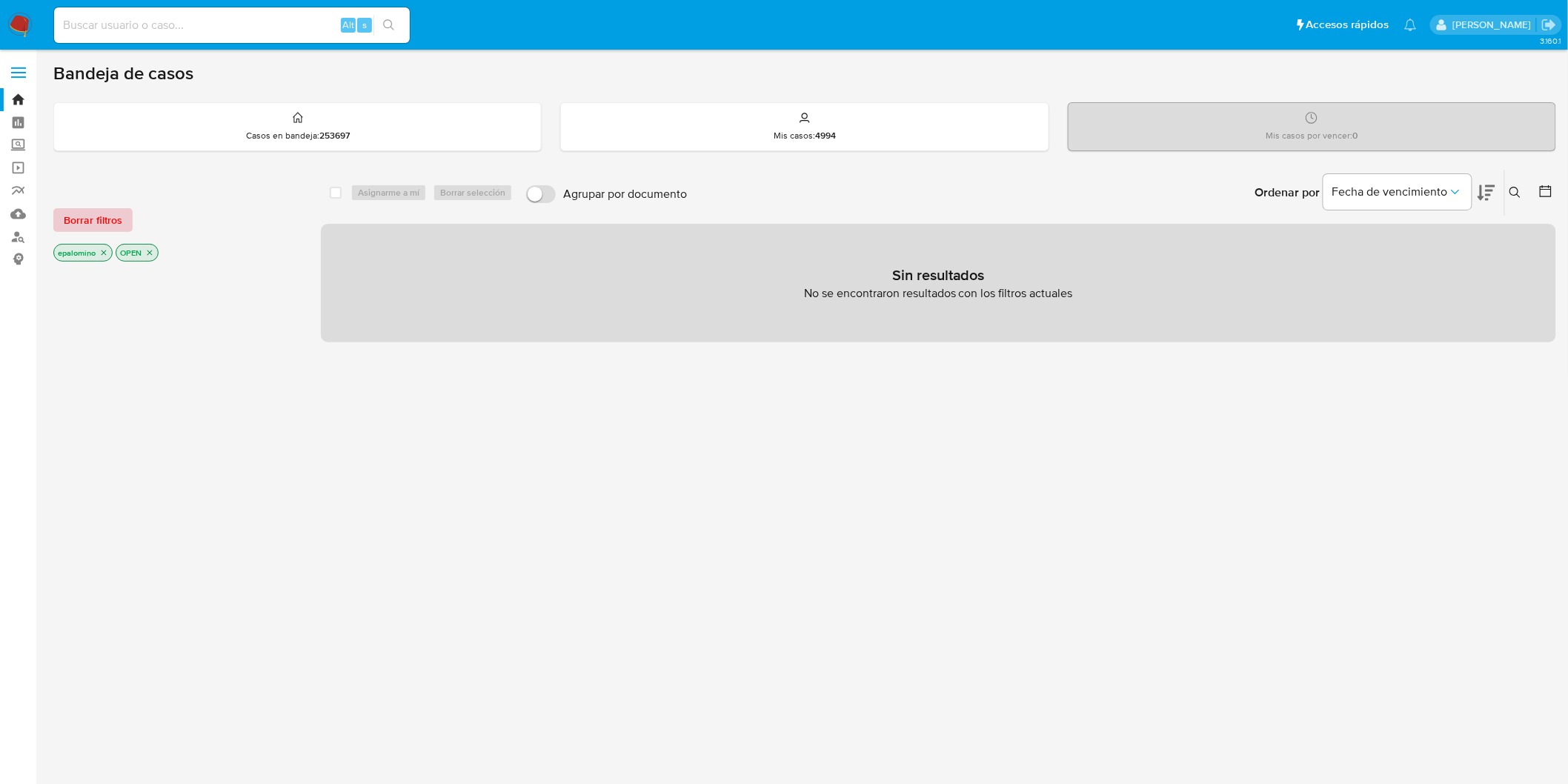
click at [101, 215] on span "Borrar filtros" at bounding box center [92, 220] width 58 height 21
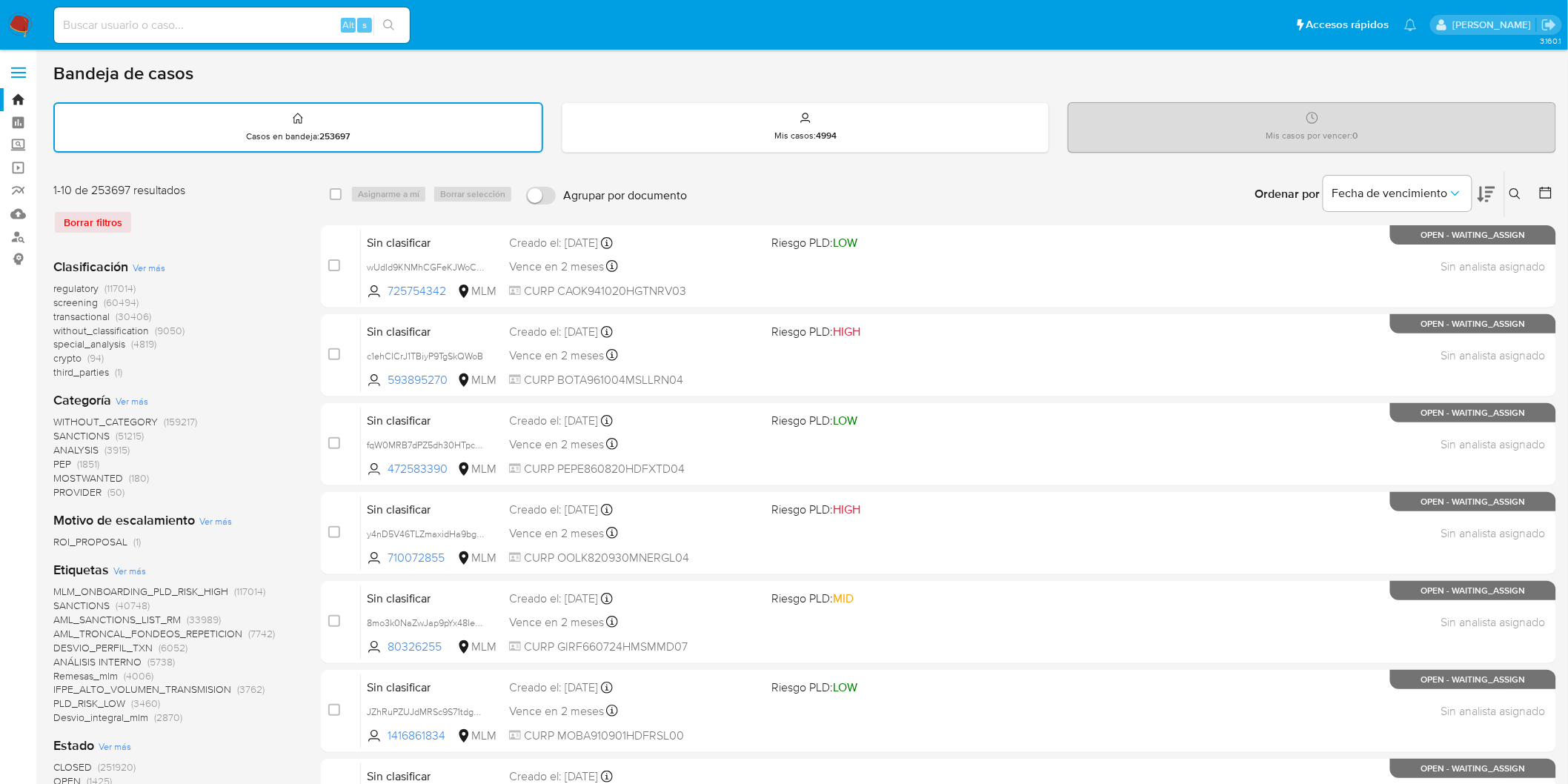
click at [19, 19] on img at bounding box center [20, 25] width 25 height 25
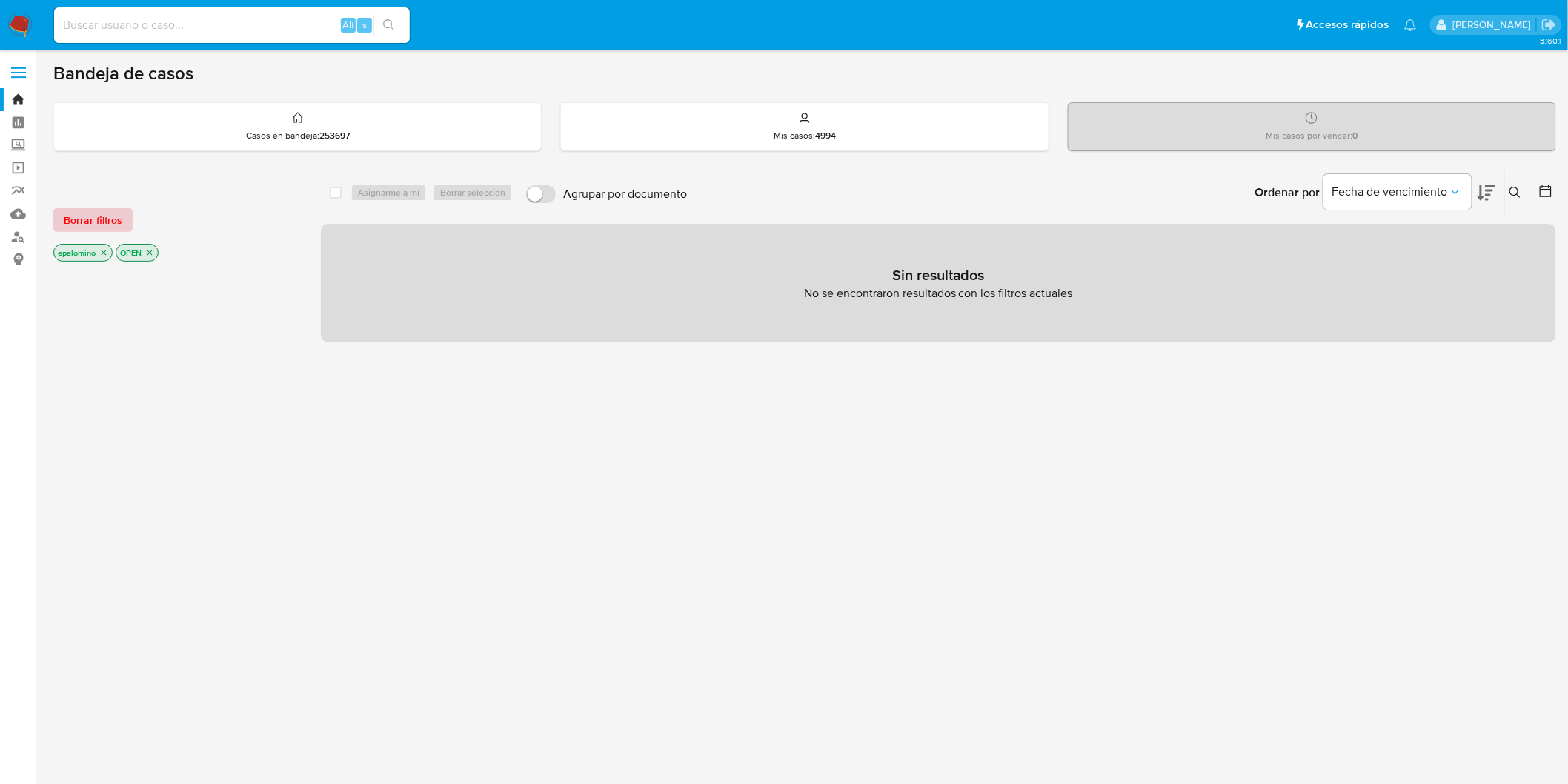
click at [115, 212] on span "Borrar filtros" at bounding box center [92, 220] width 58 height 21
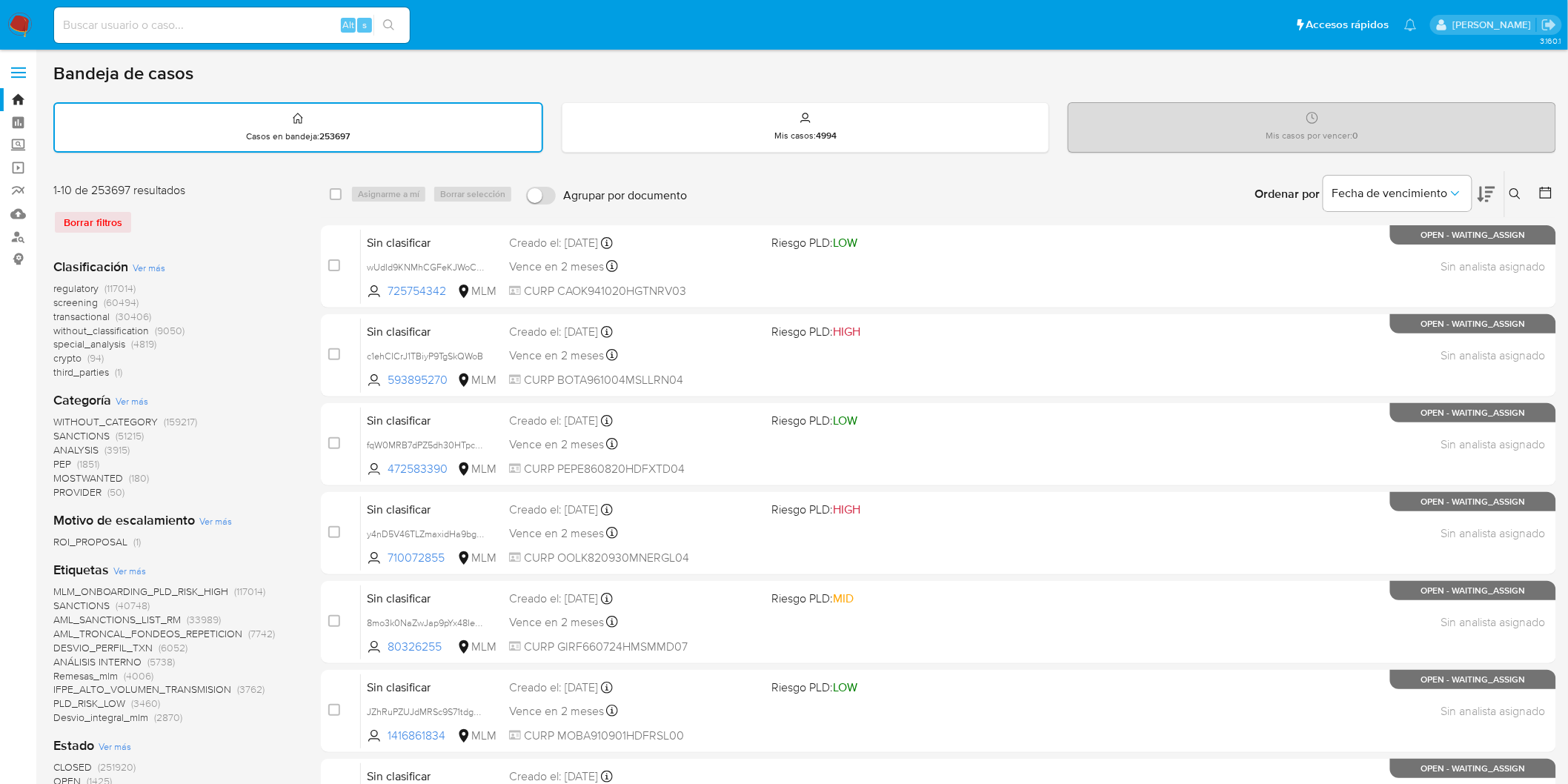
click at [1521, 188] on icon at bounding box center [1515, 194] width 12 height 12
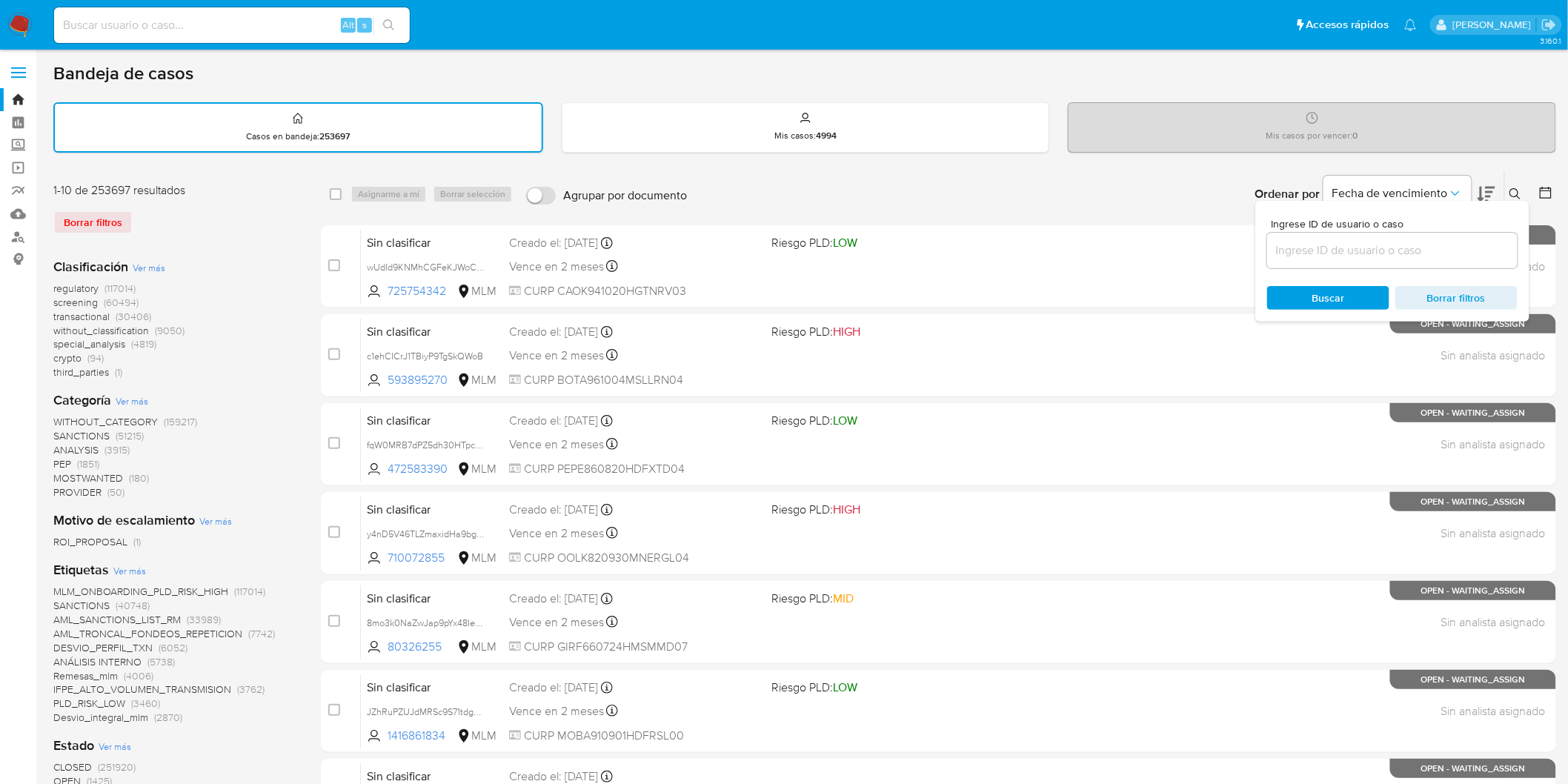
click at [1323, 254] on input at bounding box center [1392, 249] width 250 height 19
type input "176521242"
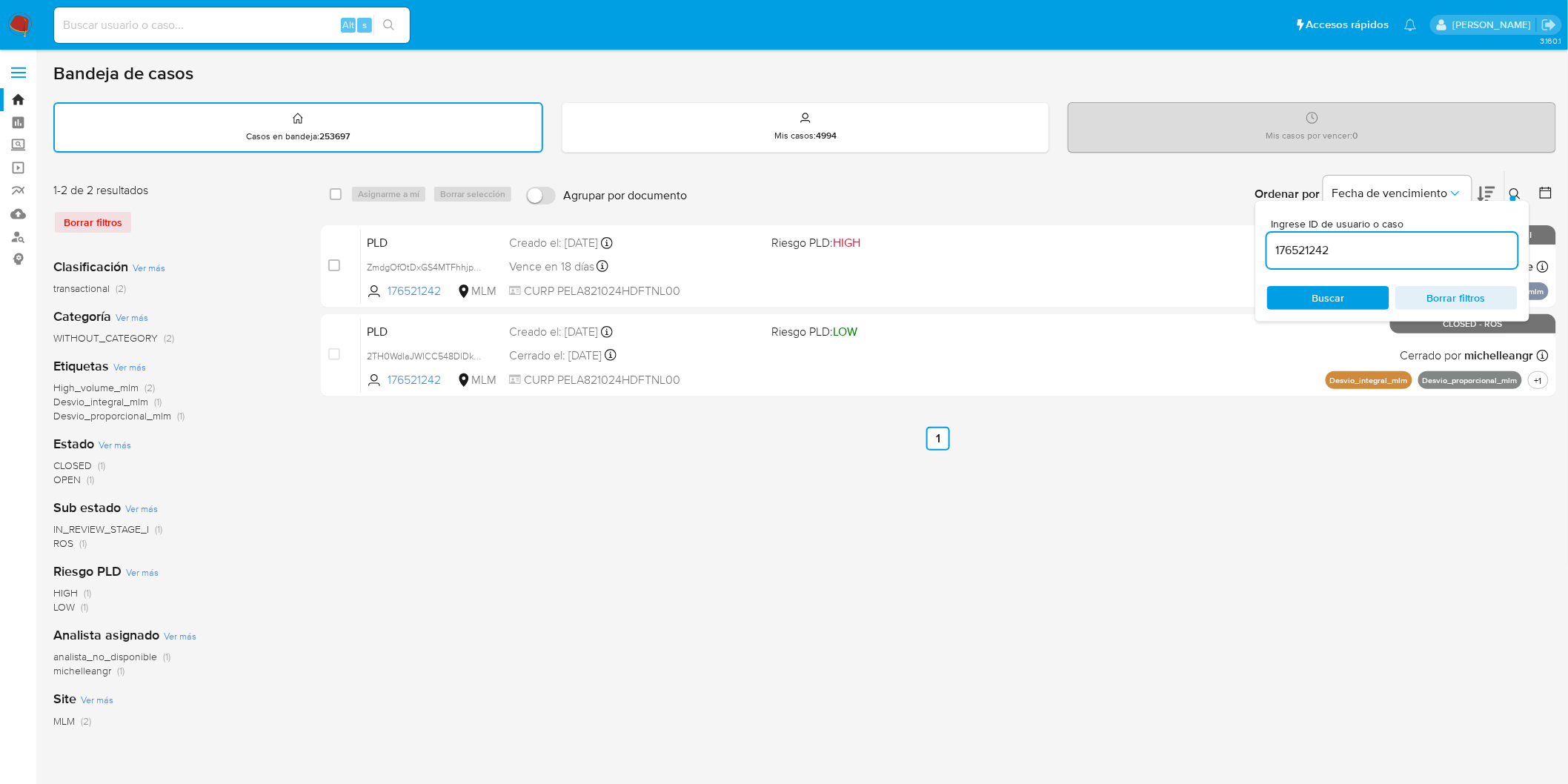
click at [1523, 186] on button at bounding box center [1517, 195] width 24 height 18
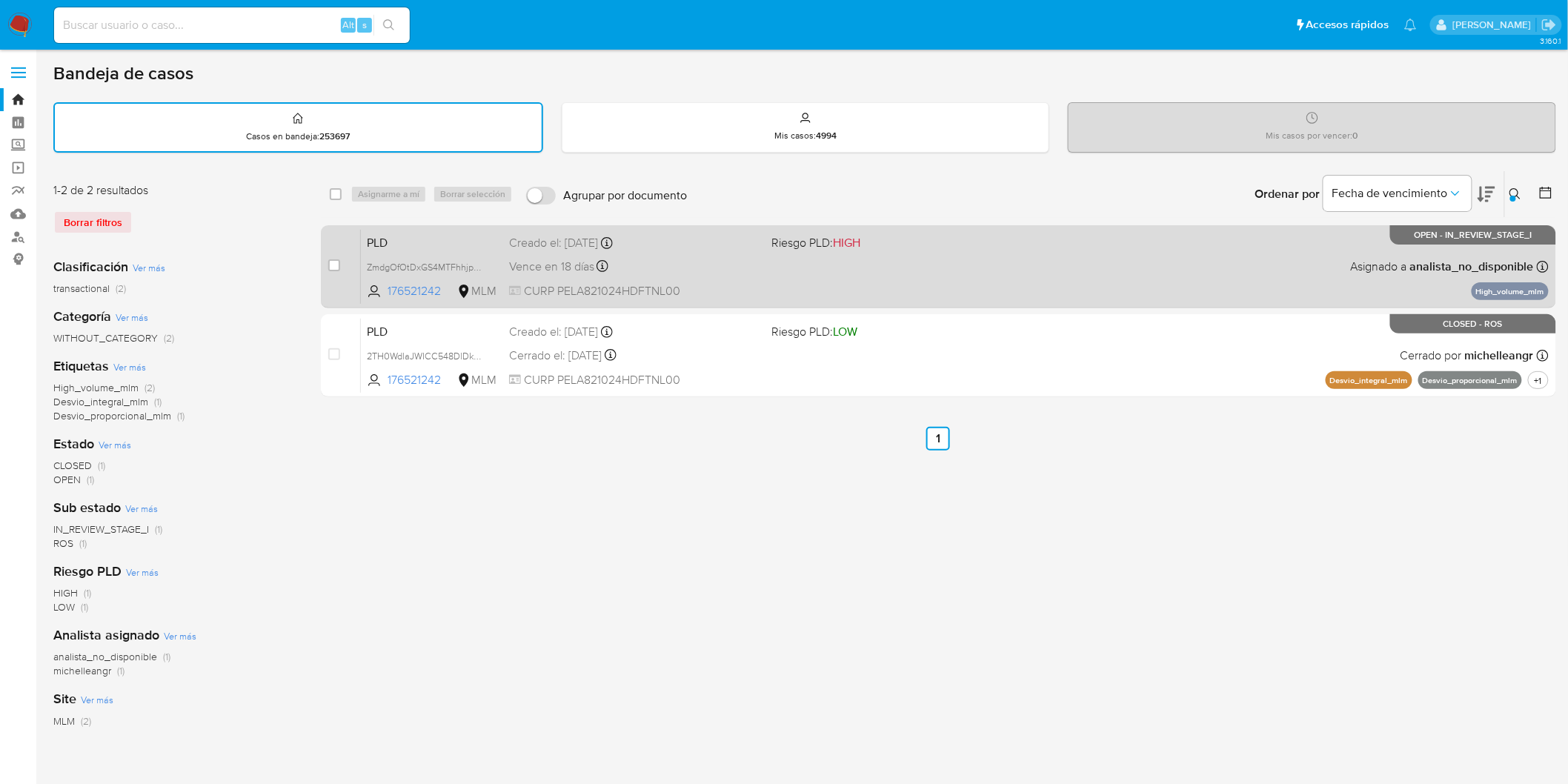
click at [397, 238] on span "PLD" at bounding box center [431, 241] width 130 height 19
click at [395, 232] on span "PLD" at bounding box center [431, 241] width 130 height 19
click at [335, 265] on input "checkbox" at bounding box center [334, 265] width 12 height 12
checkbox input "true"
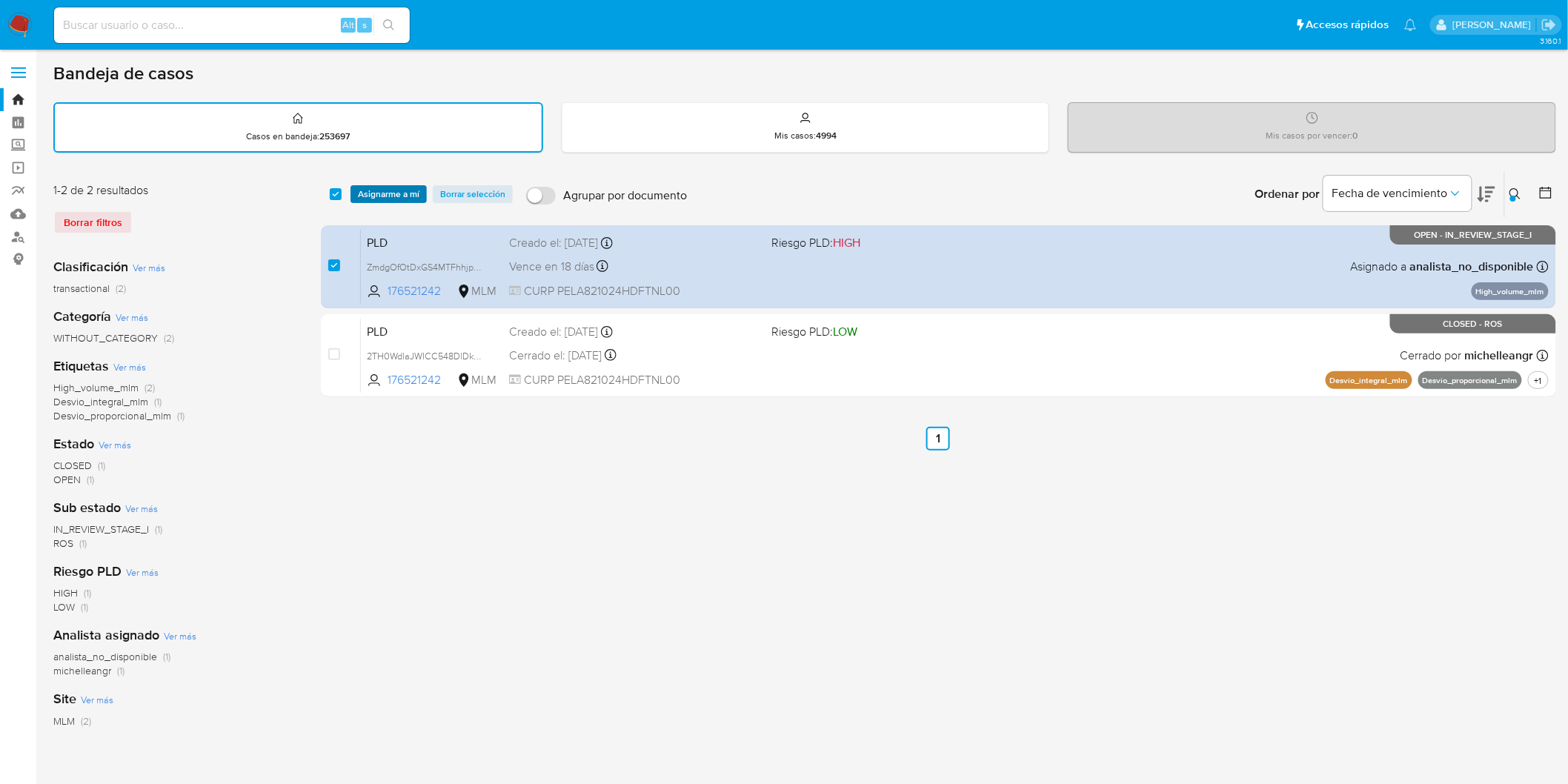
click at [370, 187] on span "Asignarme a mí" at bounding box center [388, 194] width 62 height 15
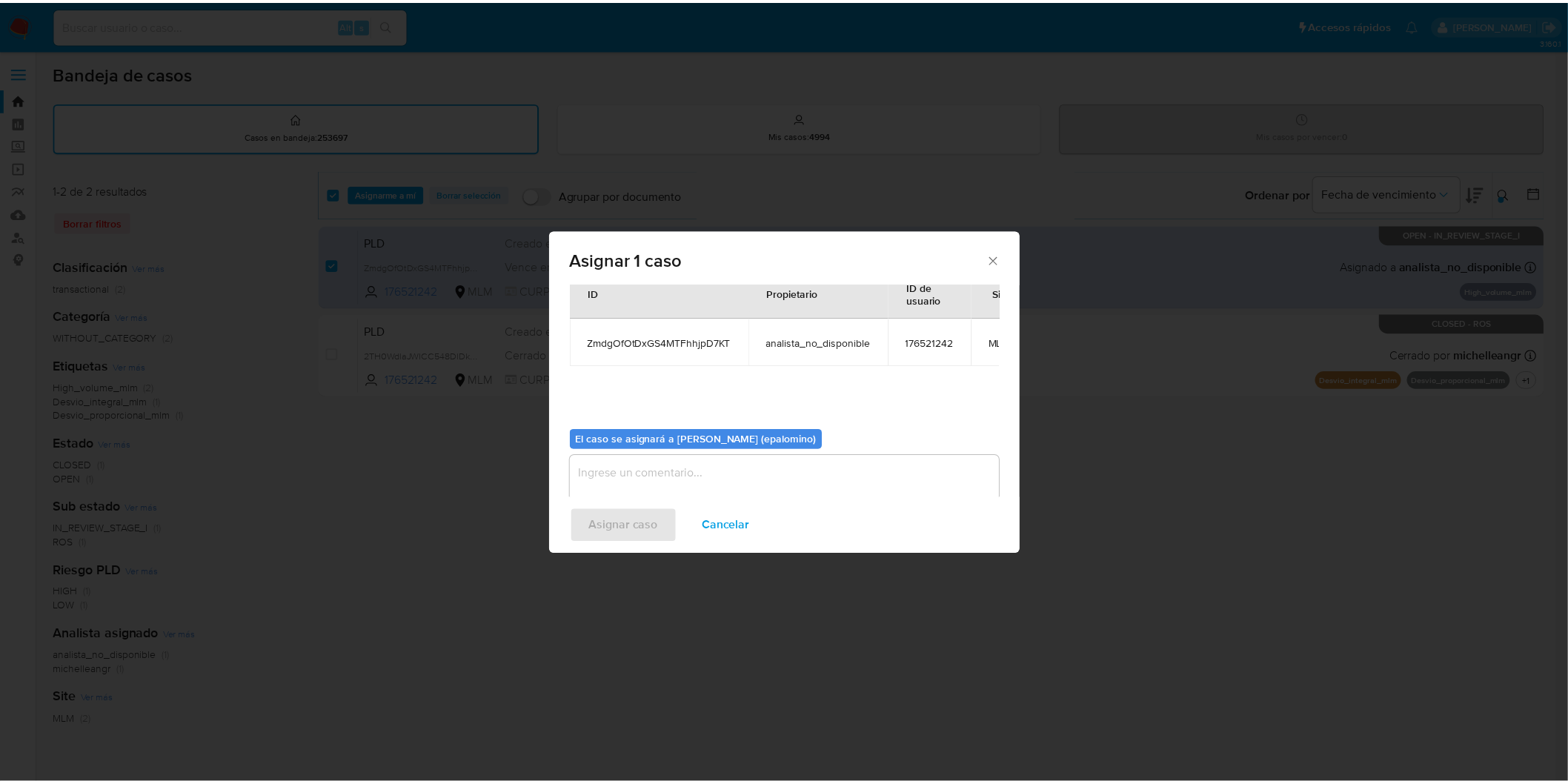
scroll to position [89, 0]
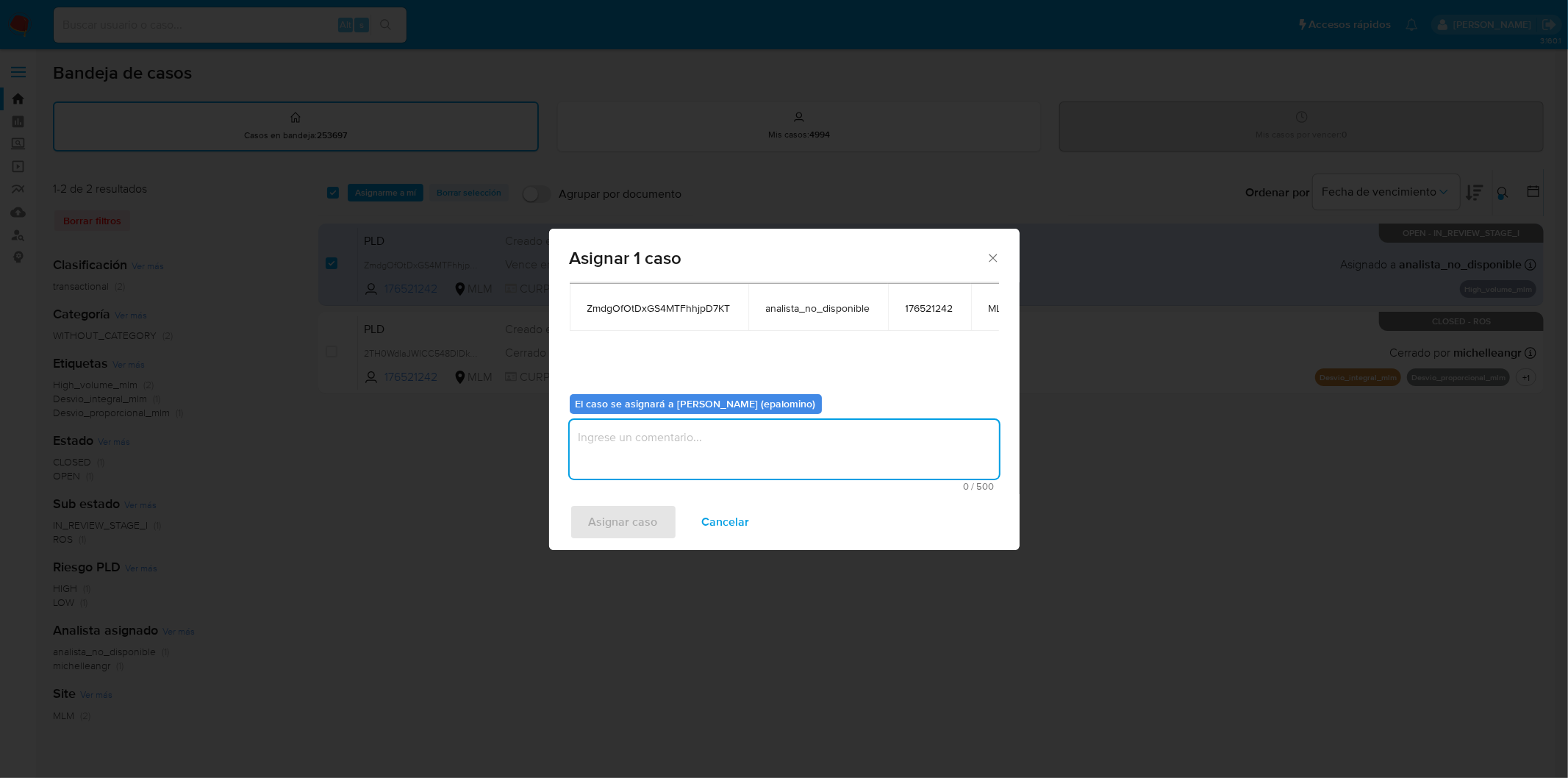
click at [746, 437] on textarea "assign-modal" at bounding box center [784, 450] width 429 height 59
type textarea "AS"
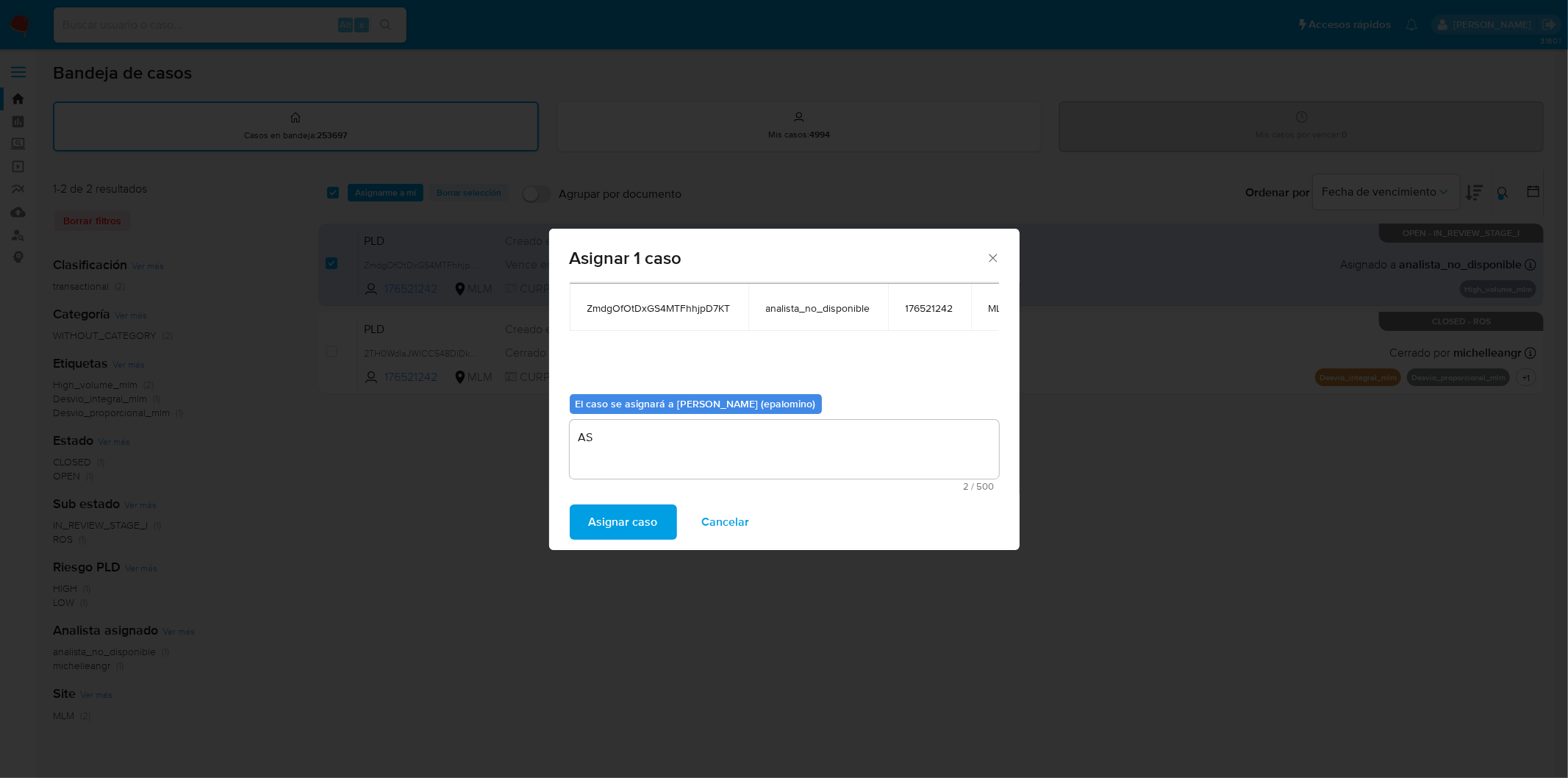
click at [627, 523] on span "Asignar caso" at bounding box center [624, 522] width 69 height 32
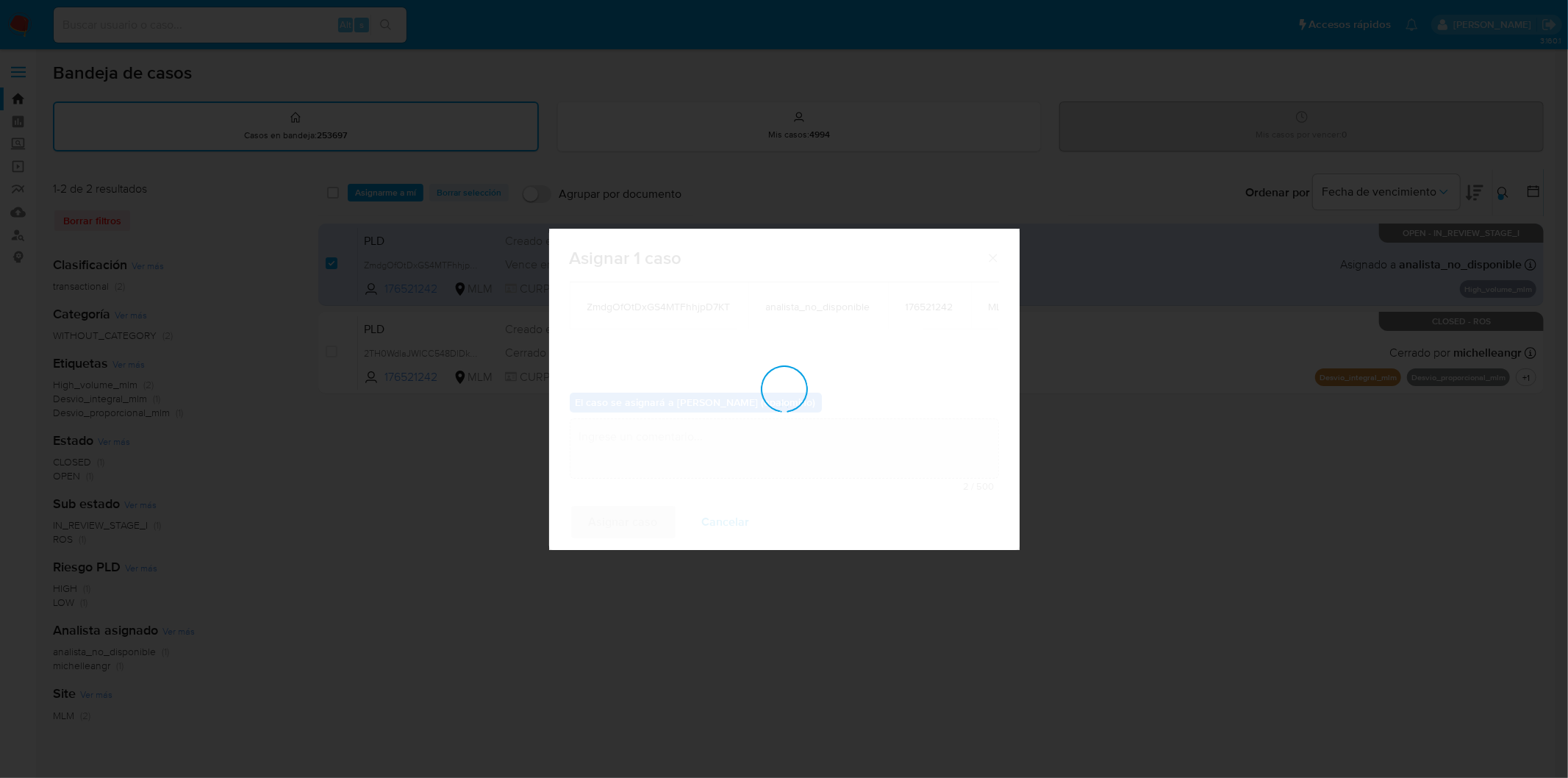
checkbox input "false"
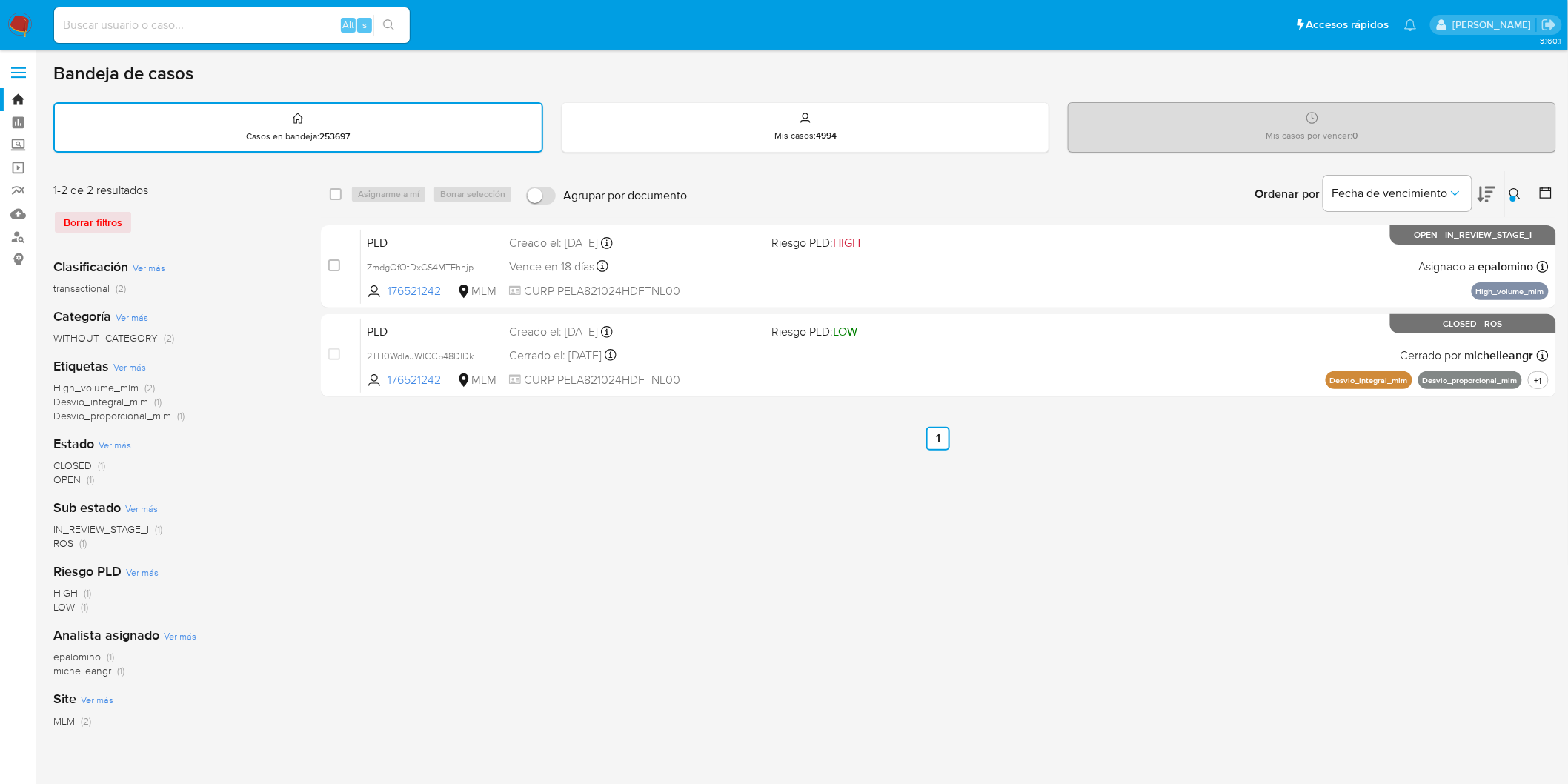
click at [21, 26] on img at bounding box center [20, 25] width 25 height 25
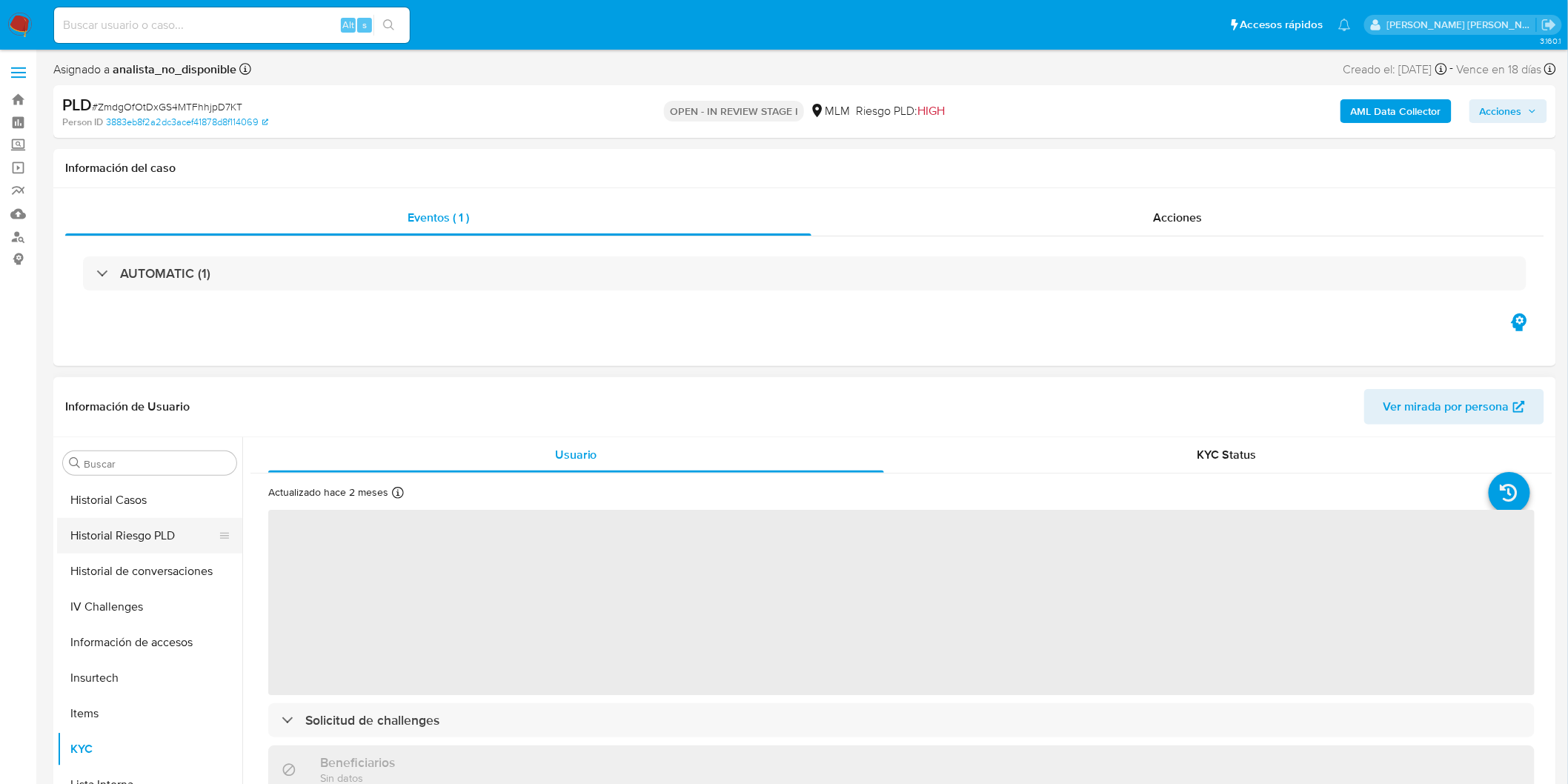
select select "10"
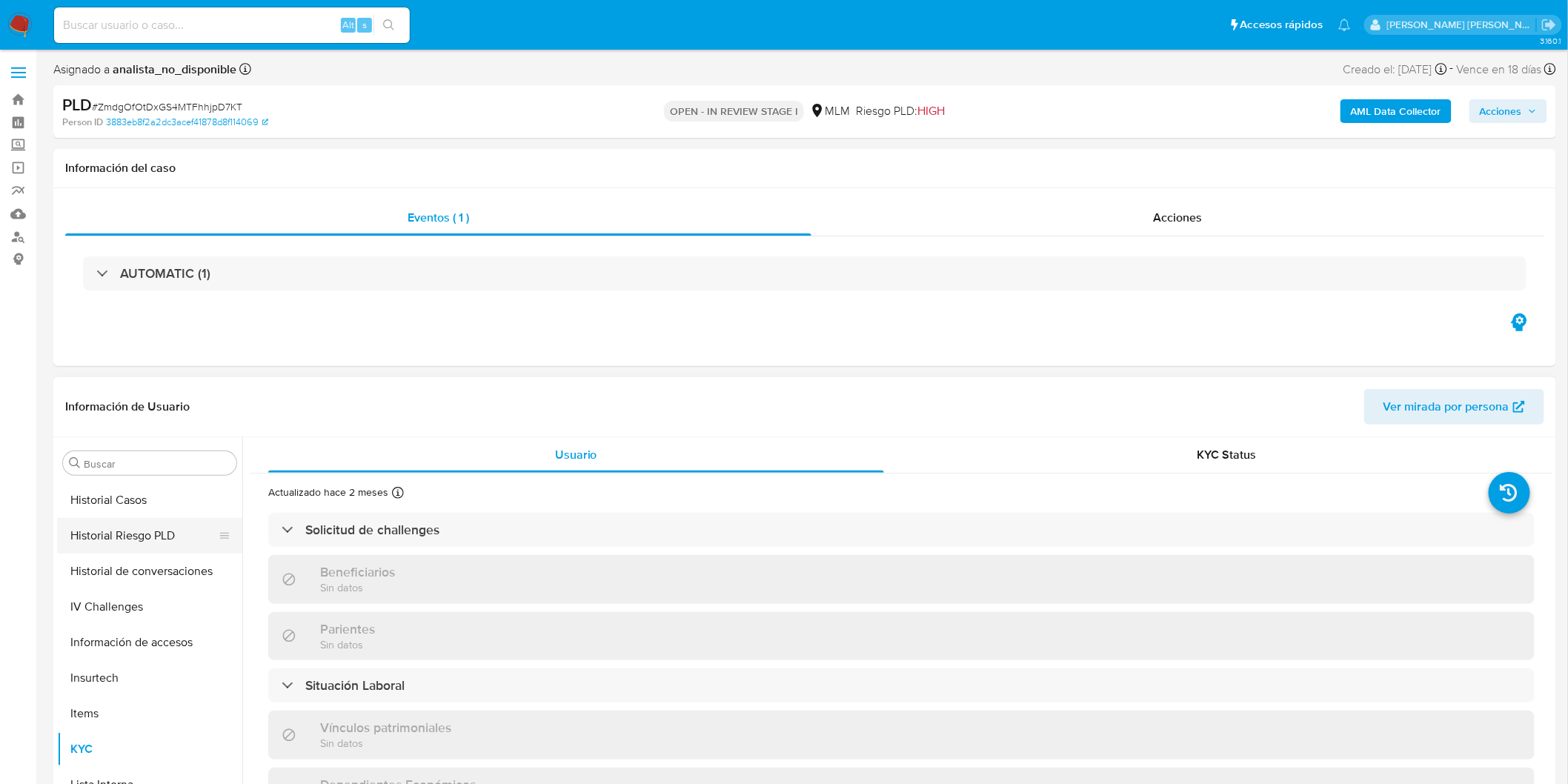
scroll to position [449, 0]
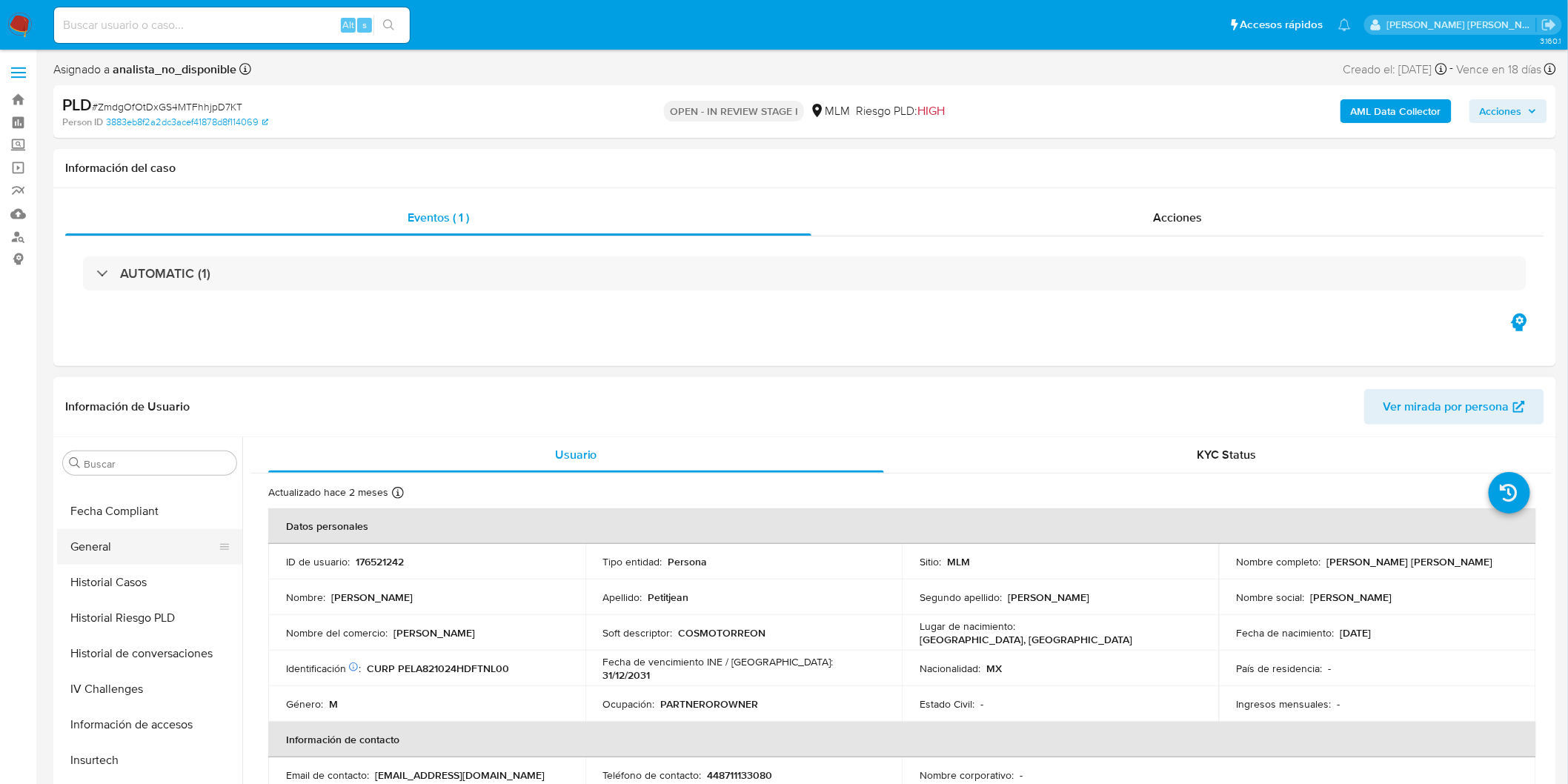
click at [128, 548] on button "General" at bounding box center [144, 547] width 173 height 36
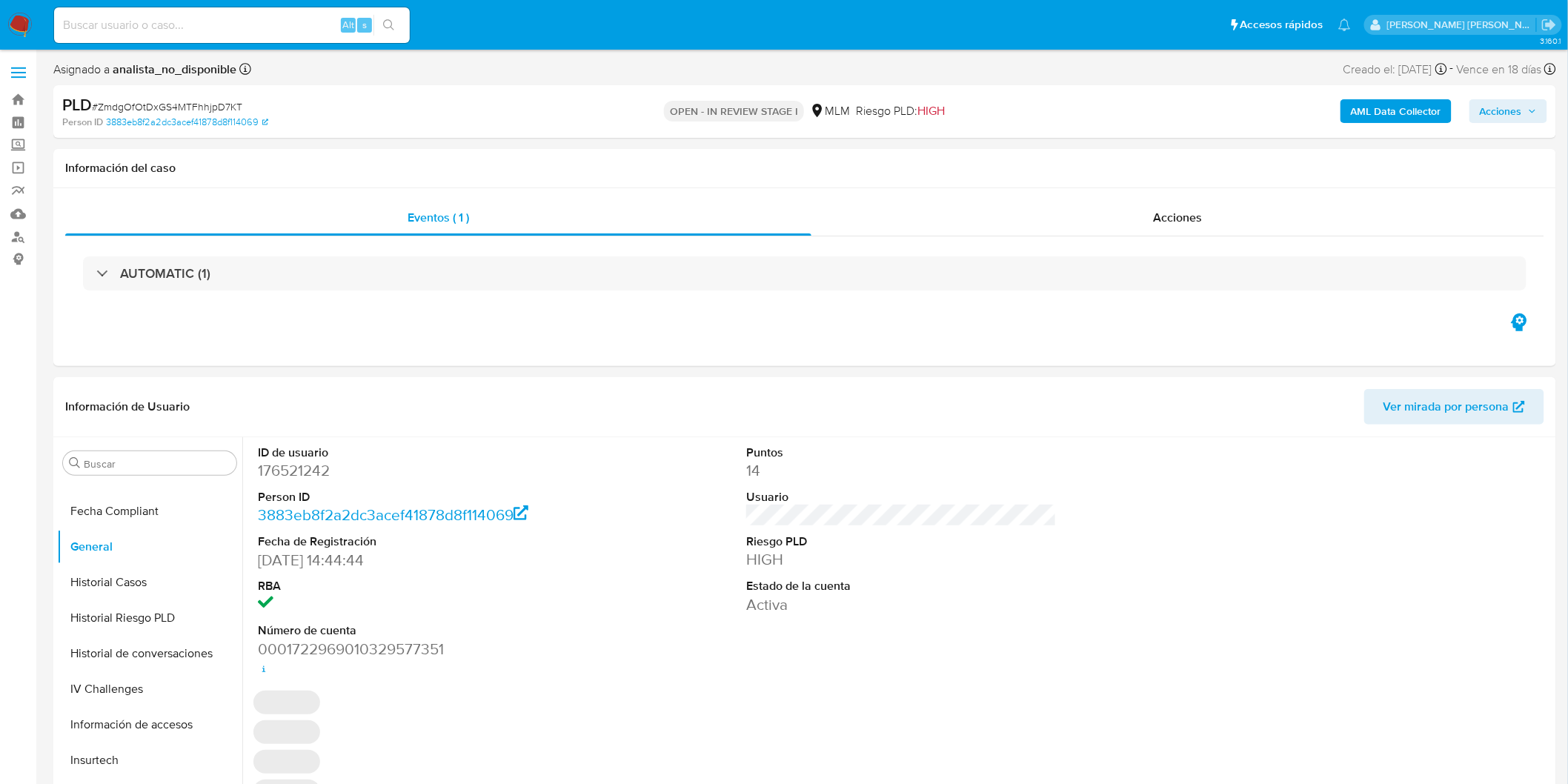
scroll to position [63, 0]
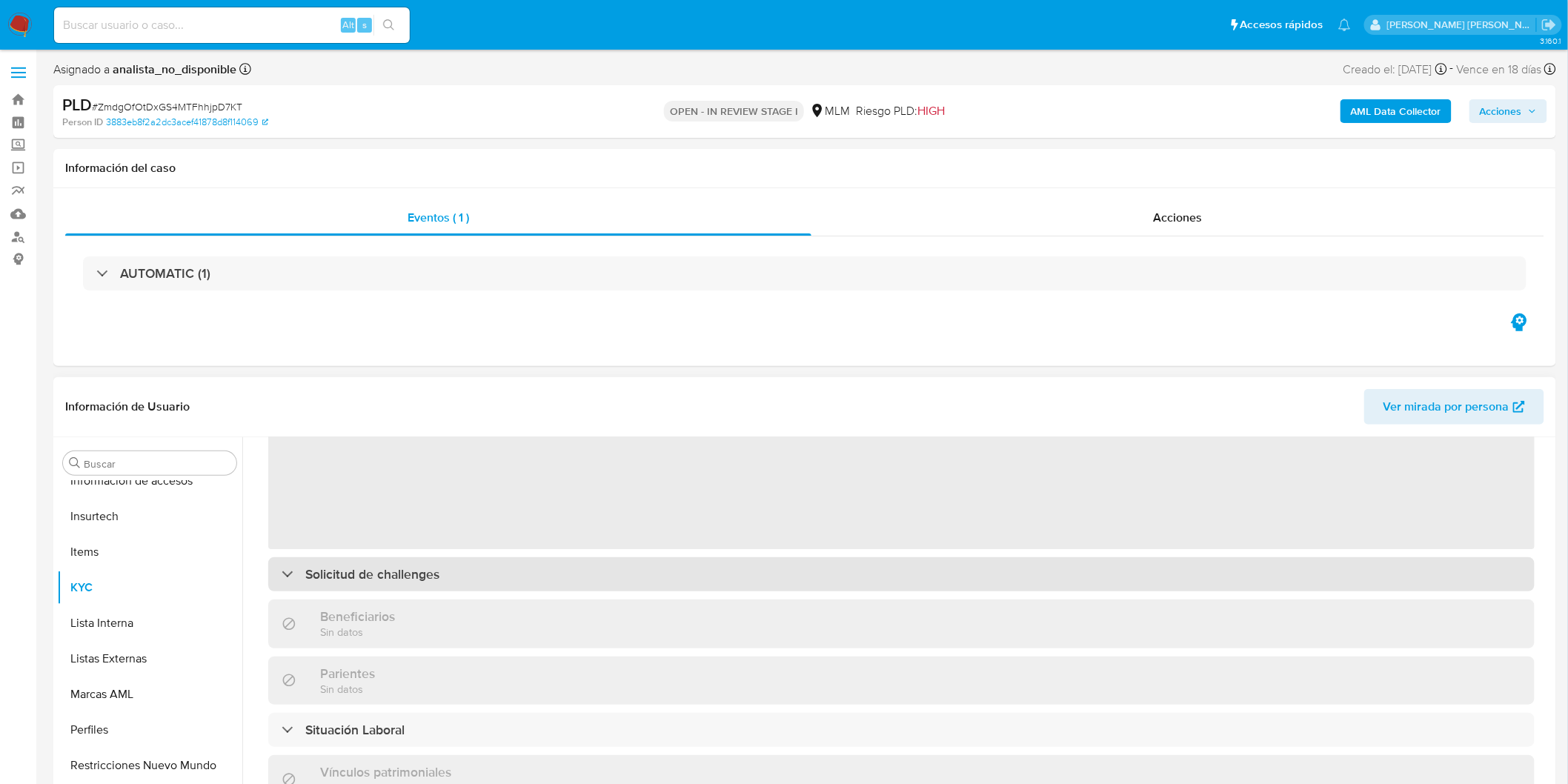
scroll to position [697, 0]
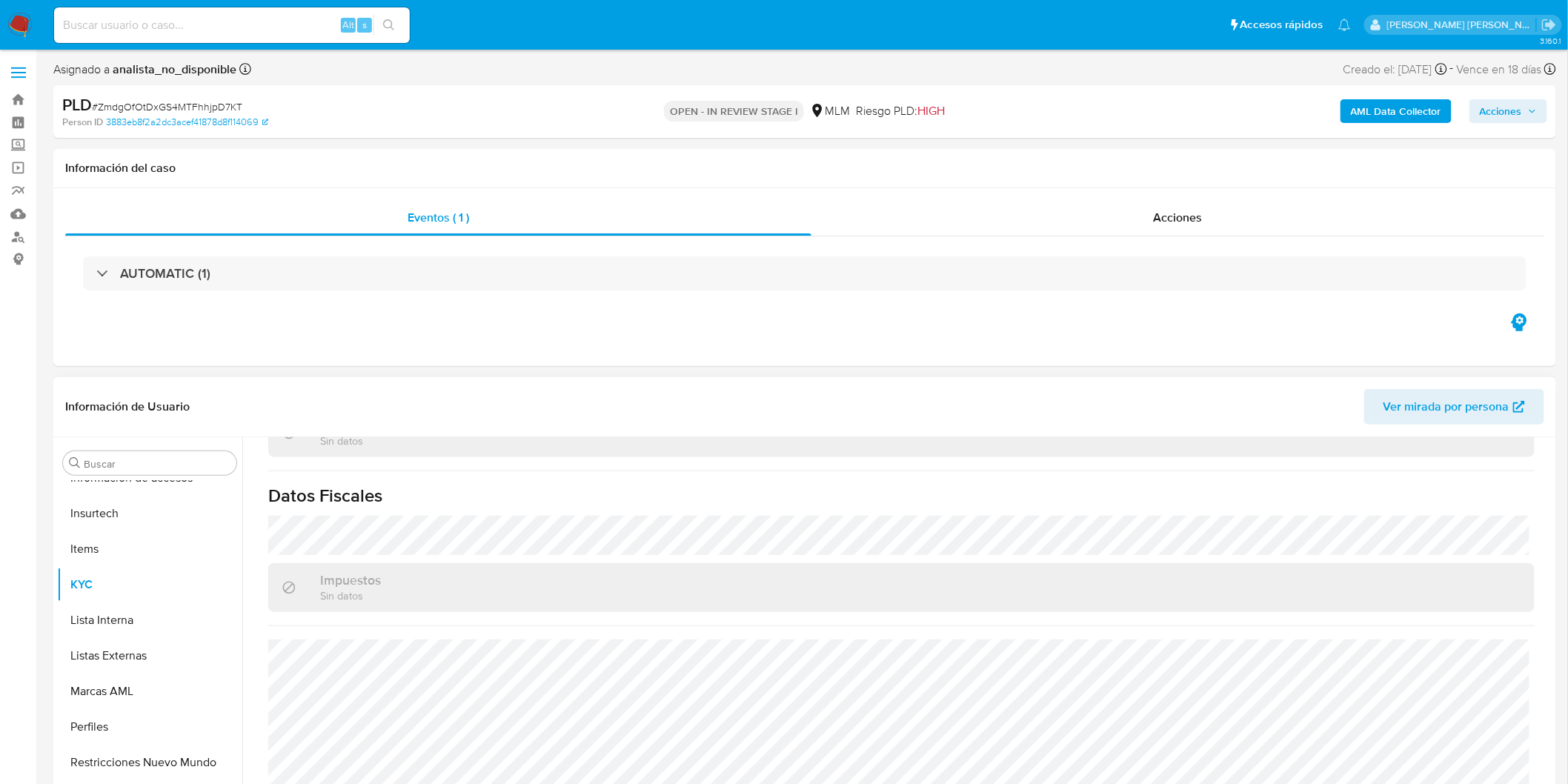
select select "10"
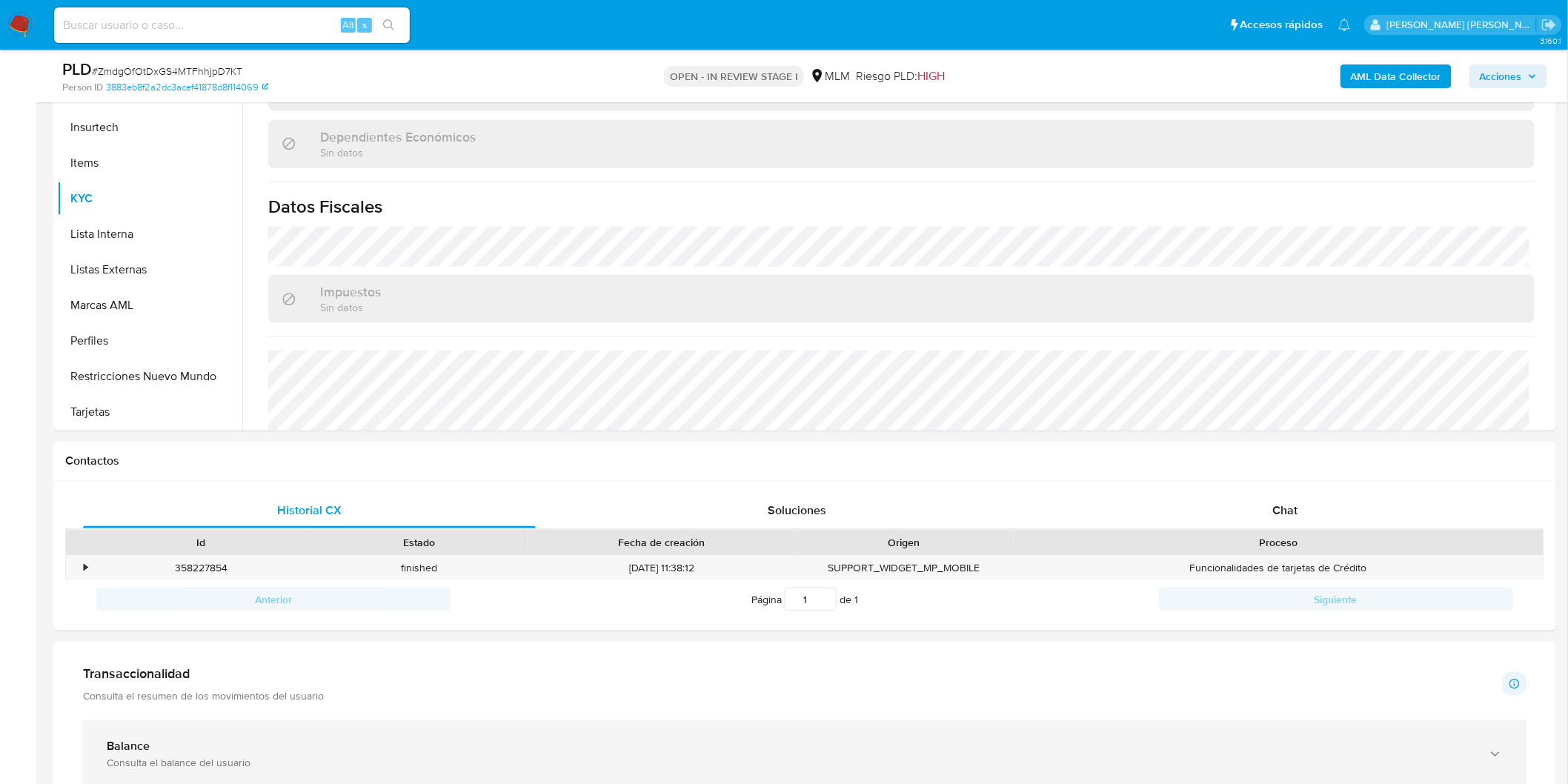
scroll to position [493, 0]
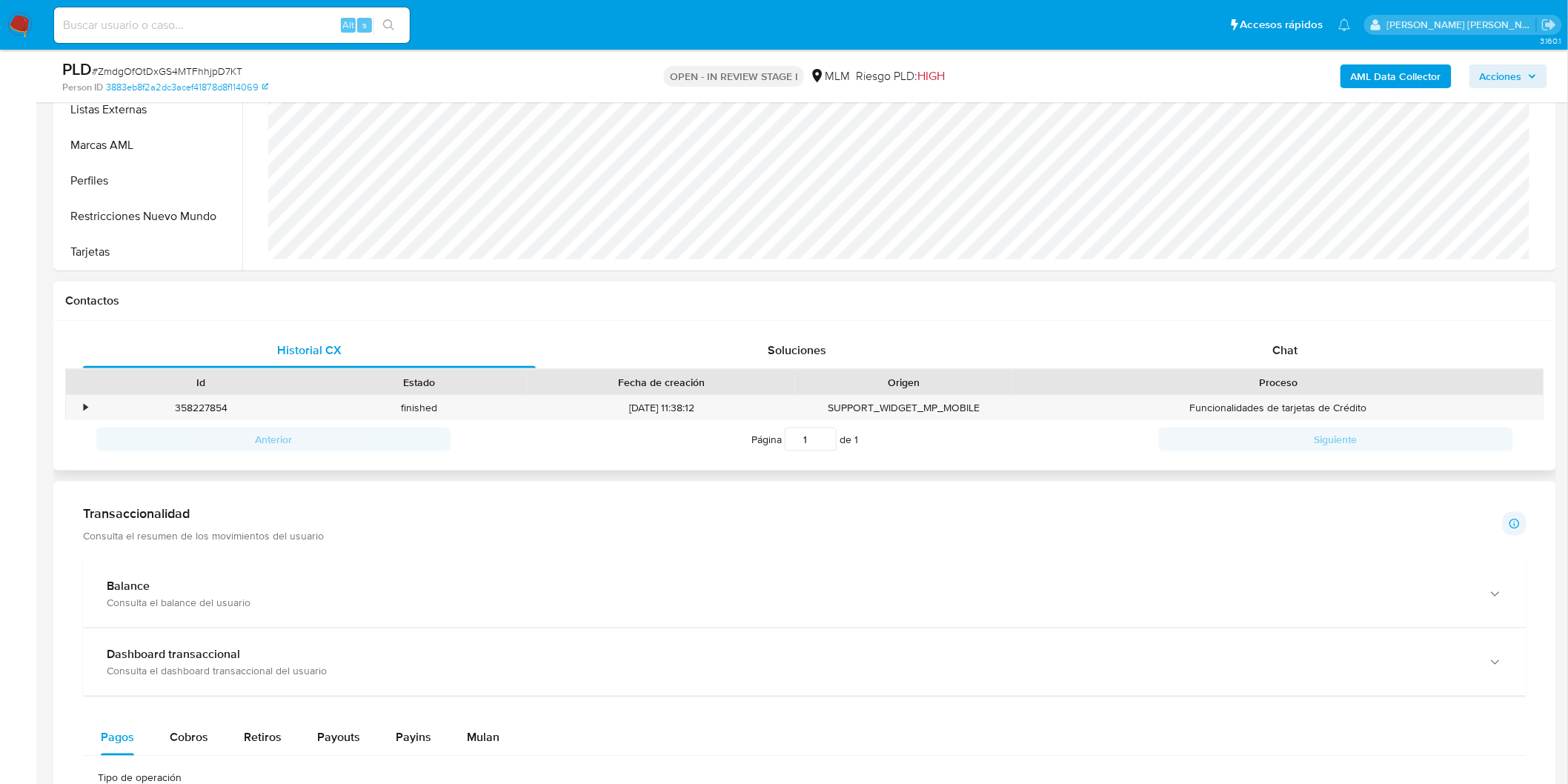
click at [1290, 370] on div "Proceso" at bounding box center [1277, 382] width 530 height 25
click at [1288, 353] on span "Chat" at bounding box center [1285, 350] width 25 height 17
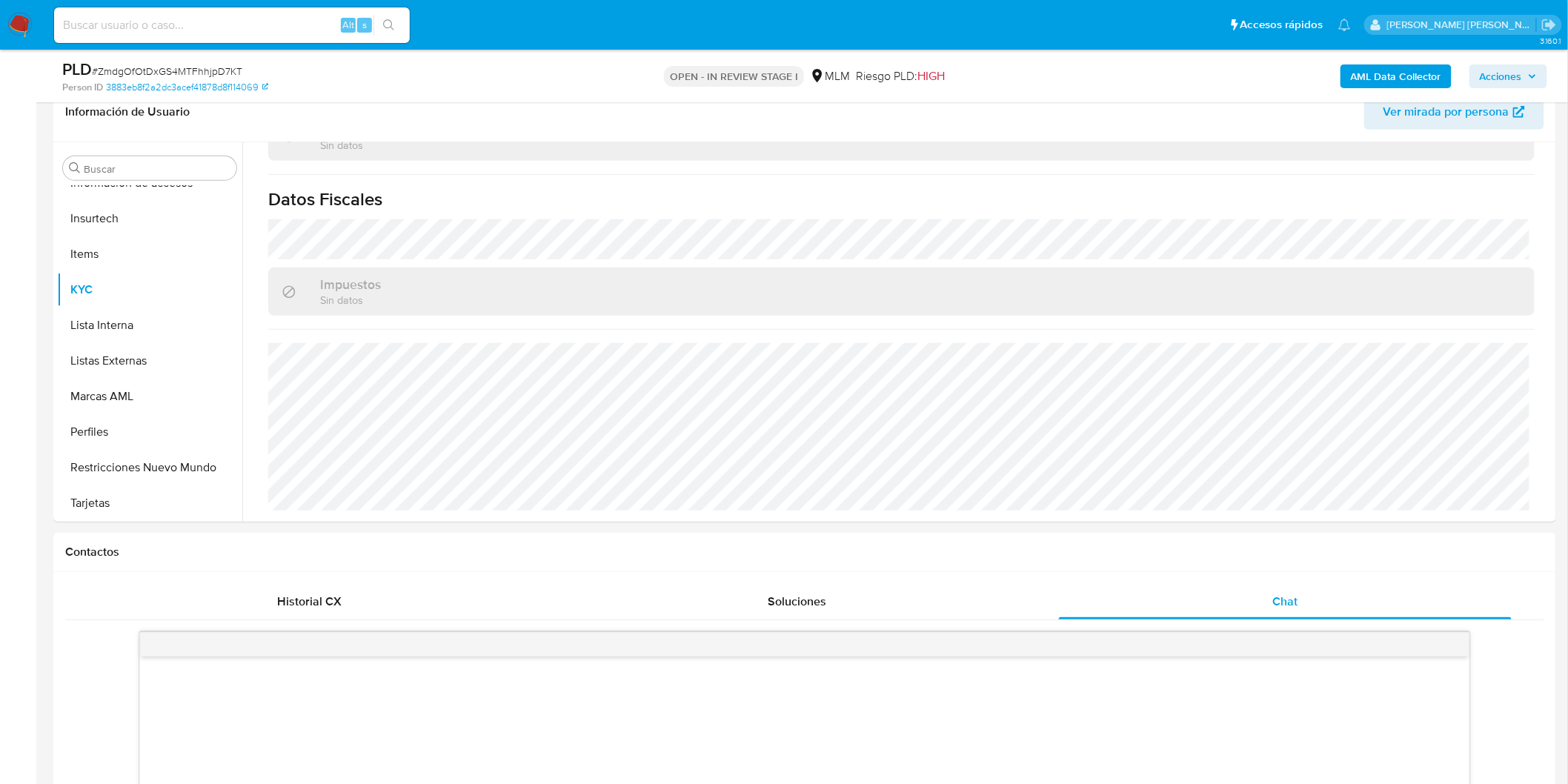
scroll to position [0, 0]
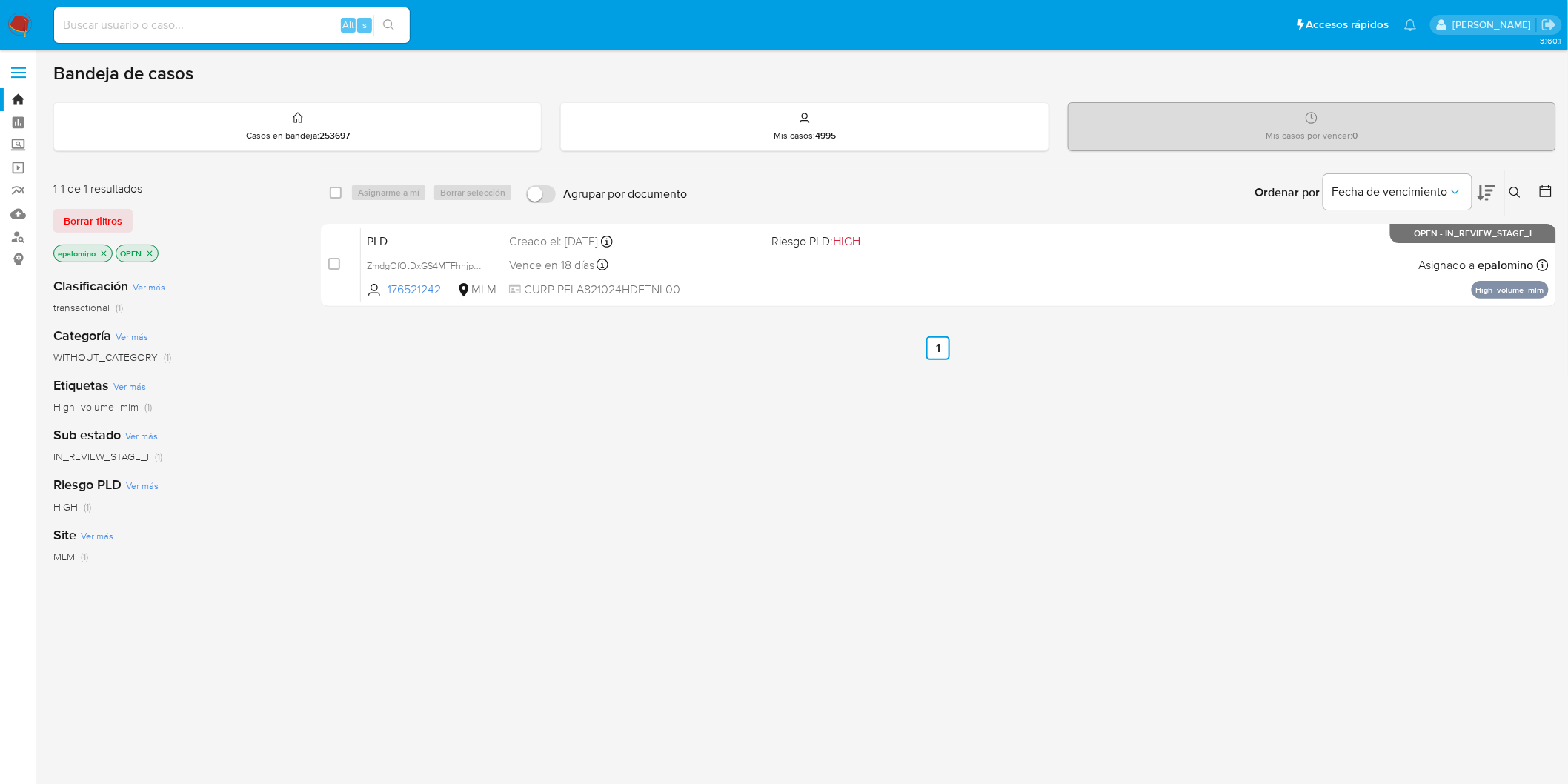
click at [483, 411] on div "select-all-cases-checkbox Asignarme a mí Borrar selección Agrupar por documento…" at bounding box center [938, 504] width 1235 height 671
click at [91, 224] on span "Borrar filtros" at bounding box center [92, 221] width 58 height 21
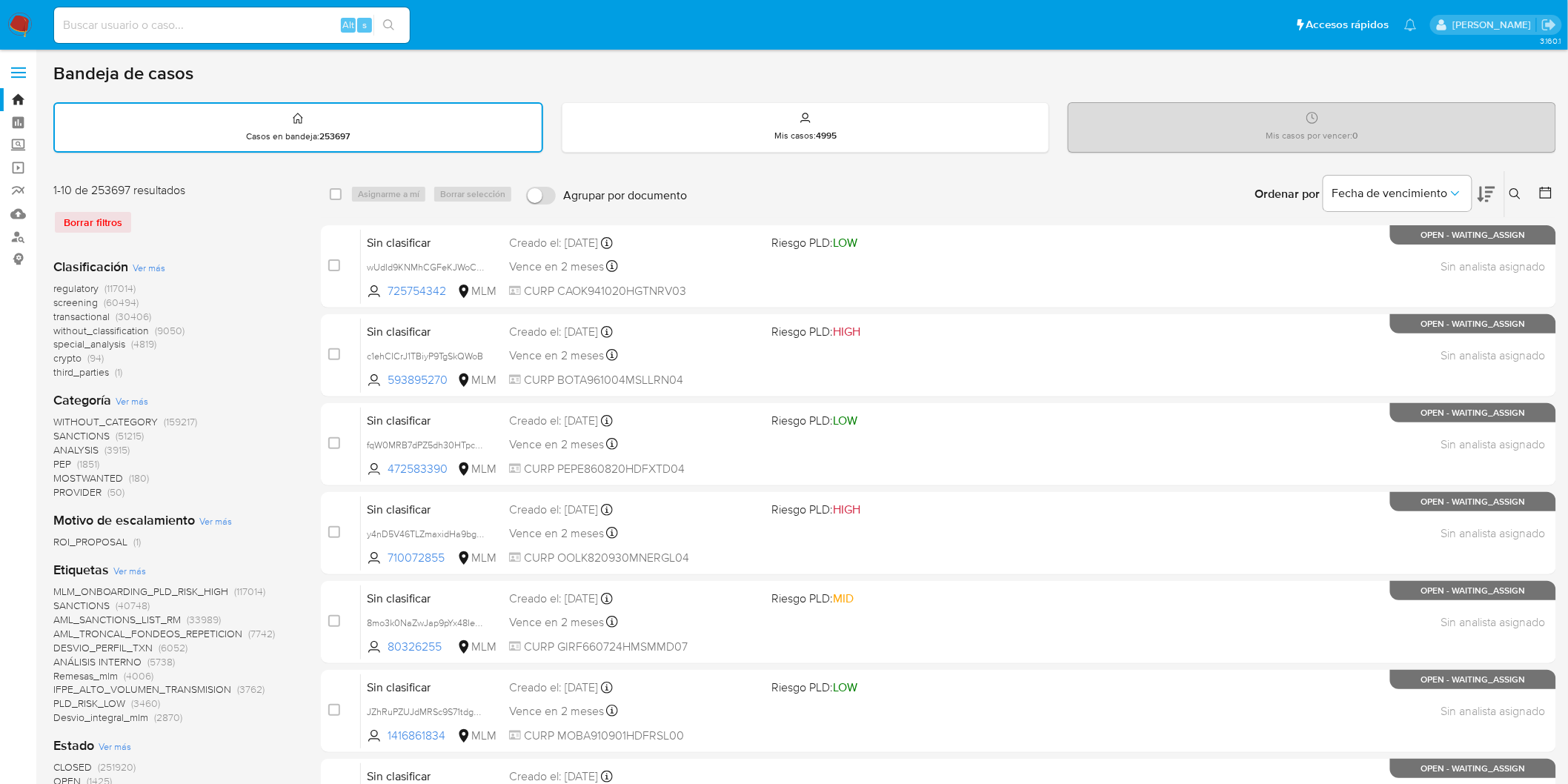
click at [22, 19] on img at bounding box center [20, 25] width 25 height 25
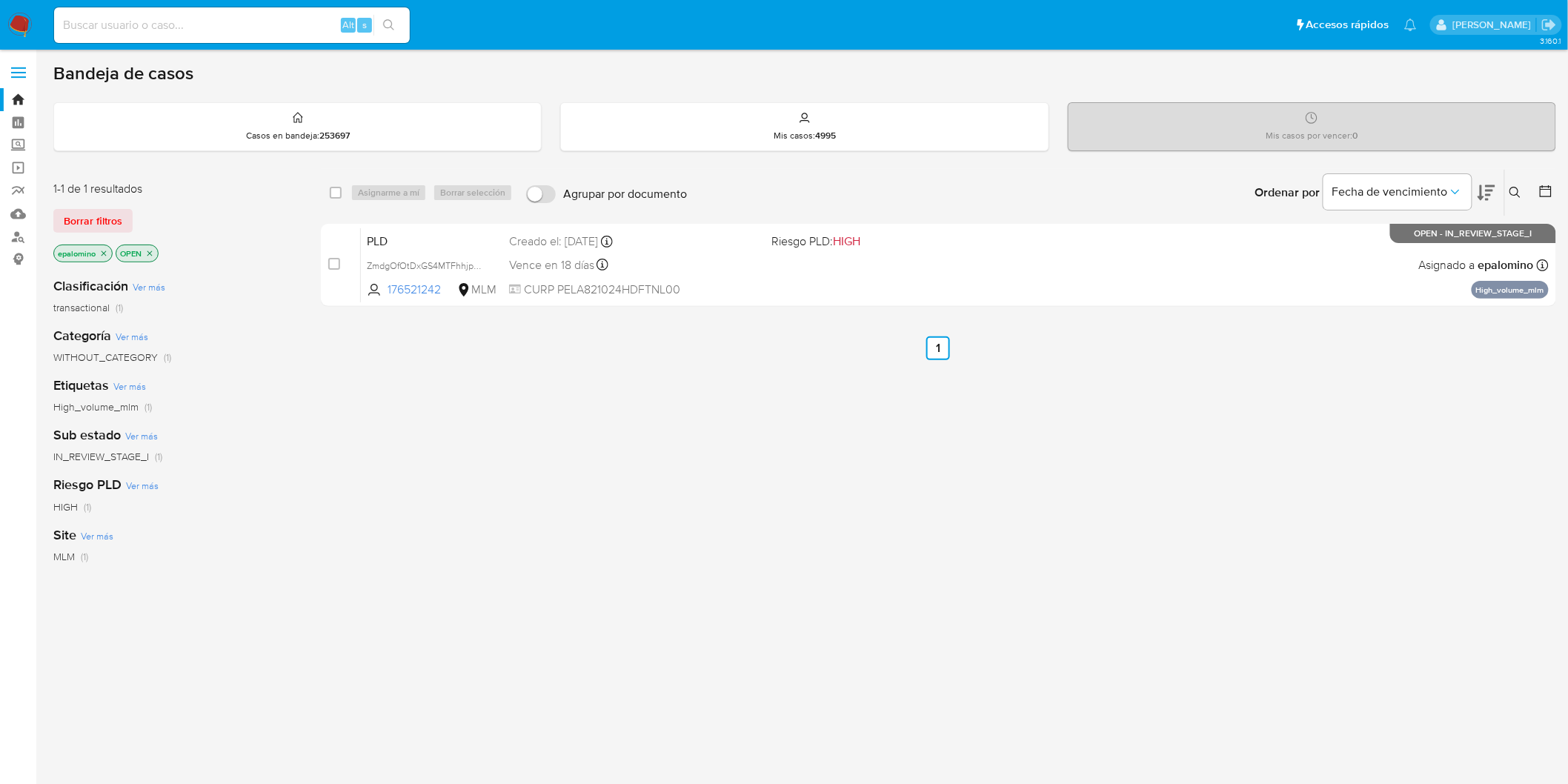
click at [85, 222] on span "Borrar filtros" at bounding box center [92, 221] width 58 height 21
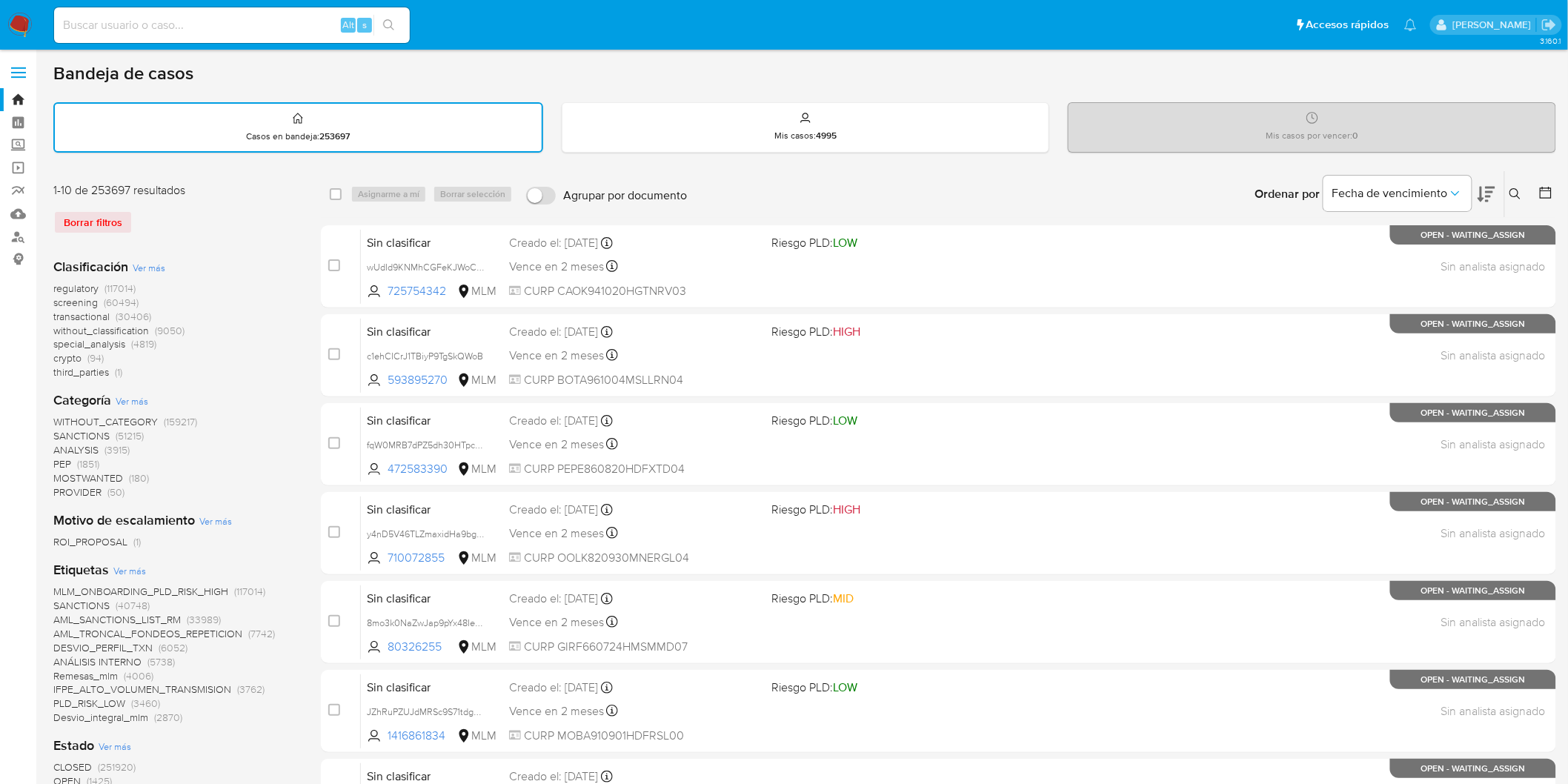
click at [27, 40] on nav "Pausado Ver notificaciones Alt s Accesos rápidos Presiona las siguientes teclas…" at bounding box center [784, 24] width 1568 height 49
click at [23, 23] on img at bounding box center [20, 25] width 25 height 25
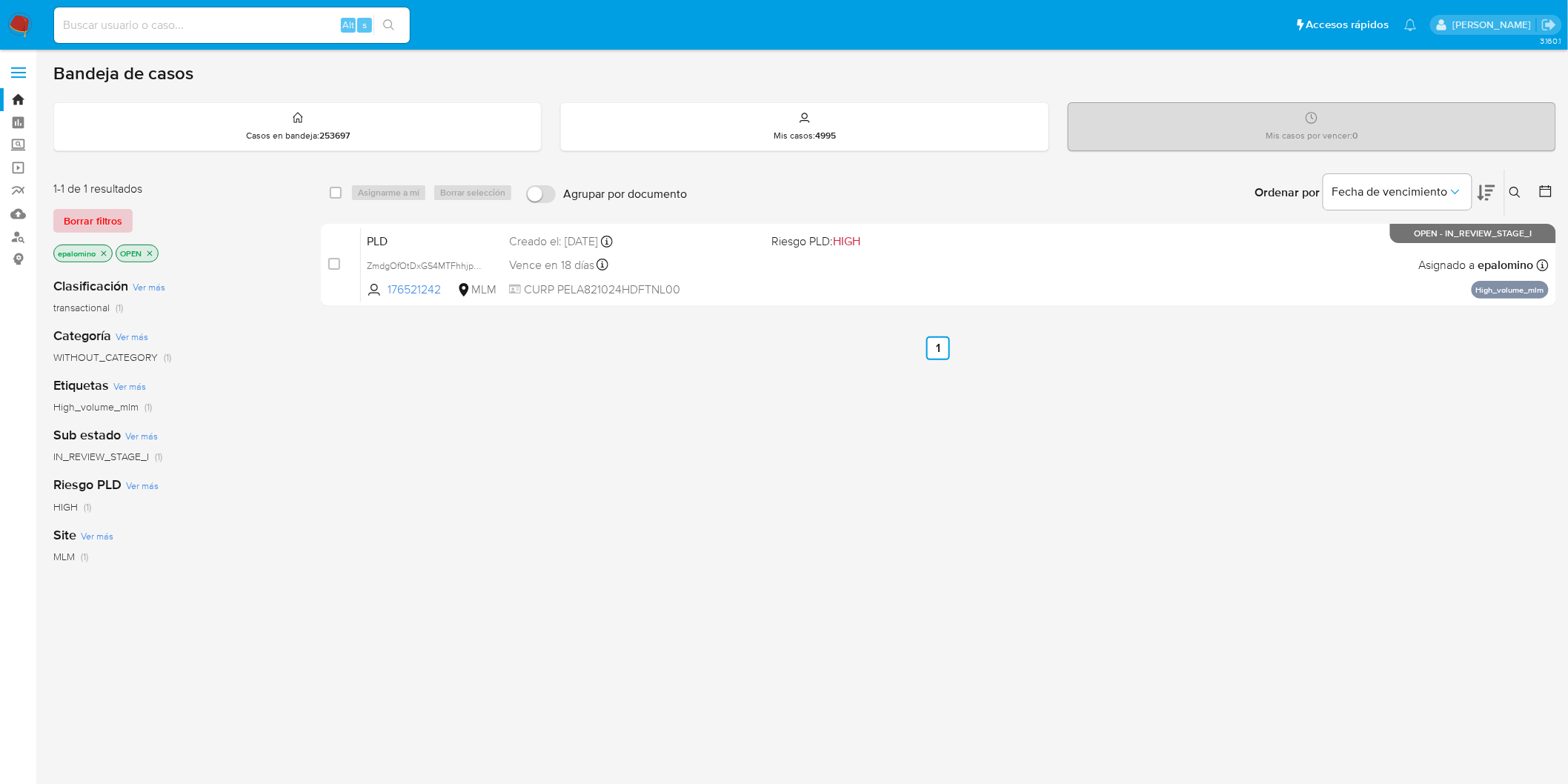
click at [101, 213] on span "Borrar filtros" at bounding box center [92, 221] width 58 height 21
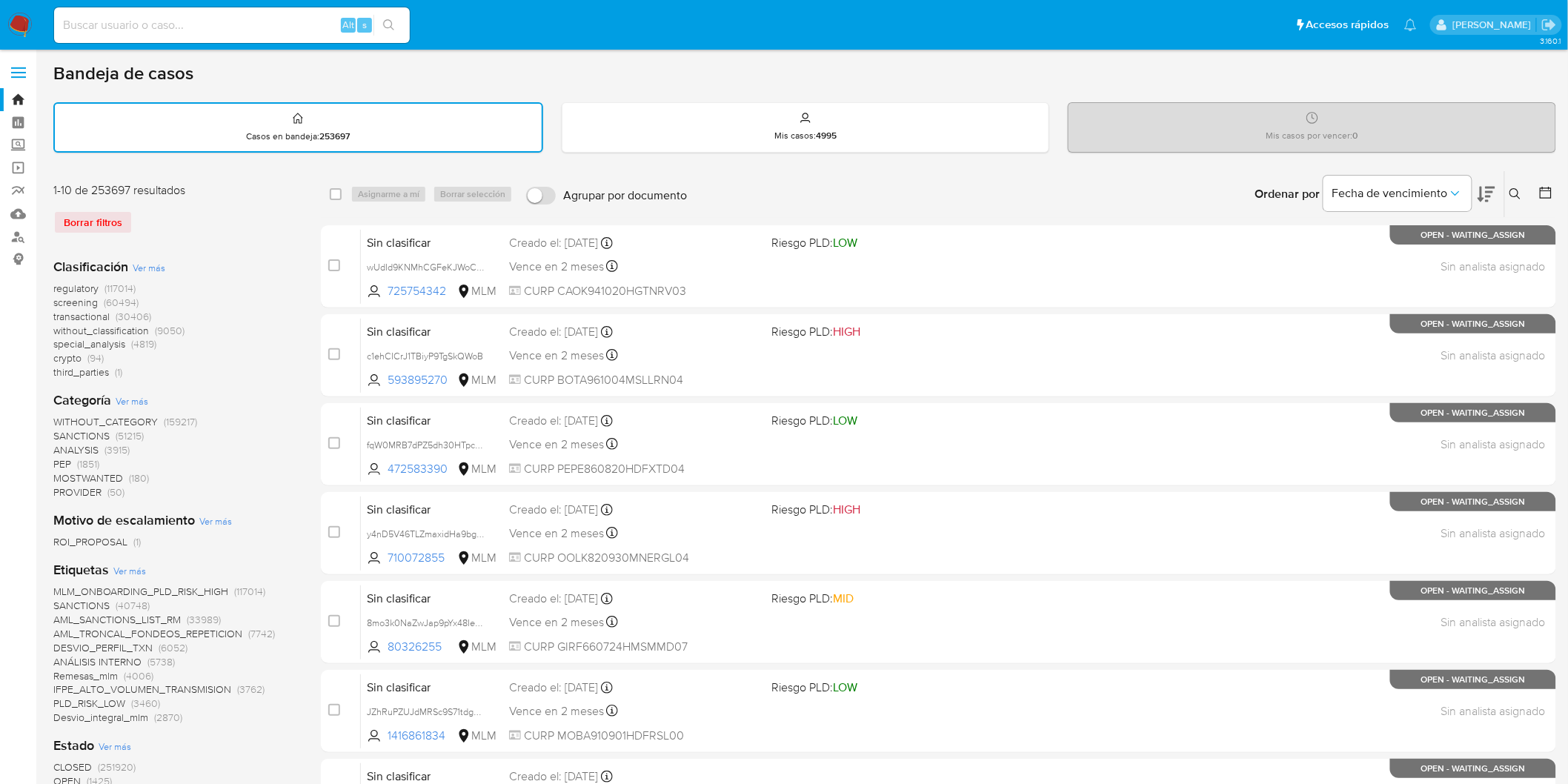
click at [16, 28] on img at bounding box center [20, 25] width 25 height 25
